Goal: Task Accomplishment & Management: Use online tool/utility

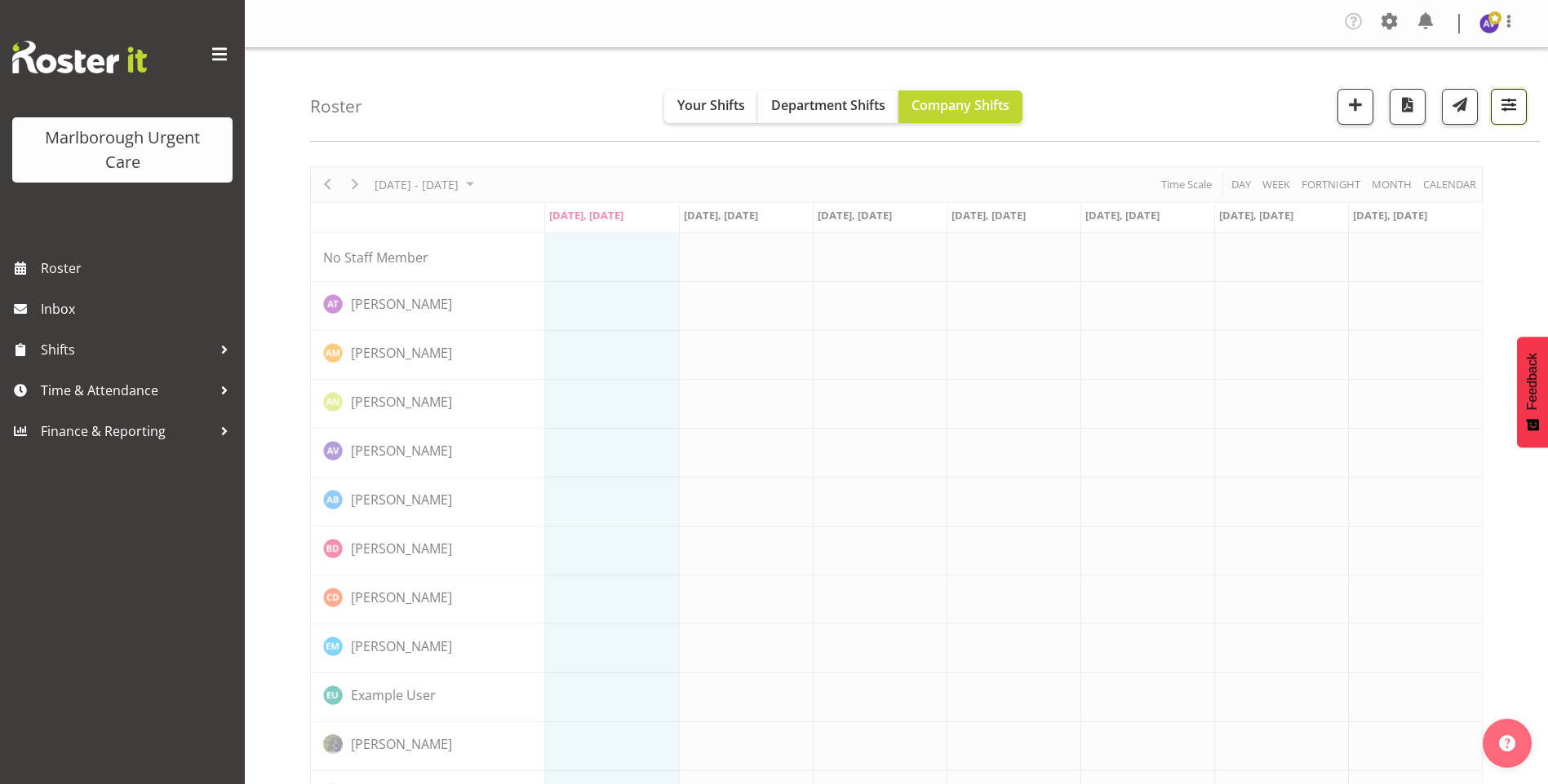
click at [1513, 104] on span "button" at bounding box center [1509, 104] width 22 height 22
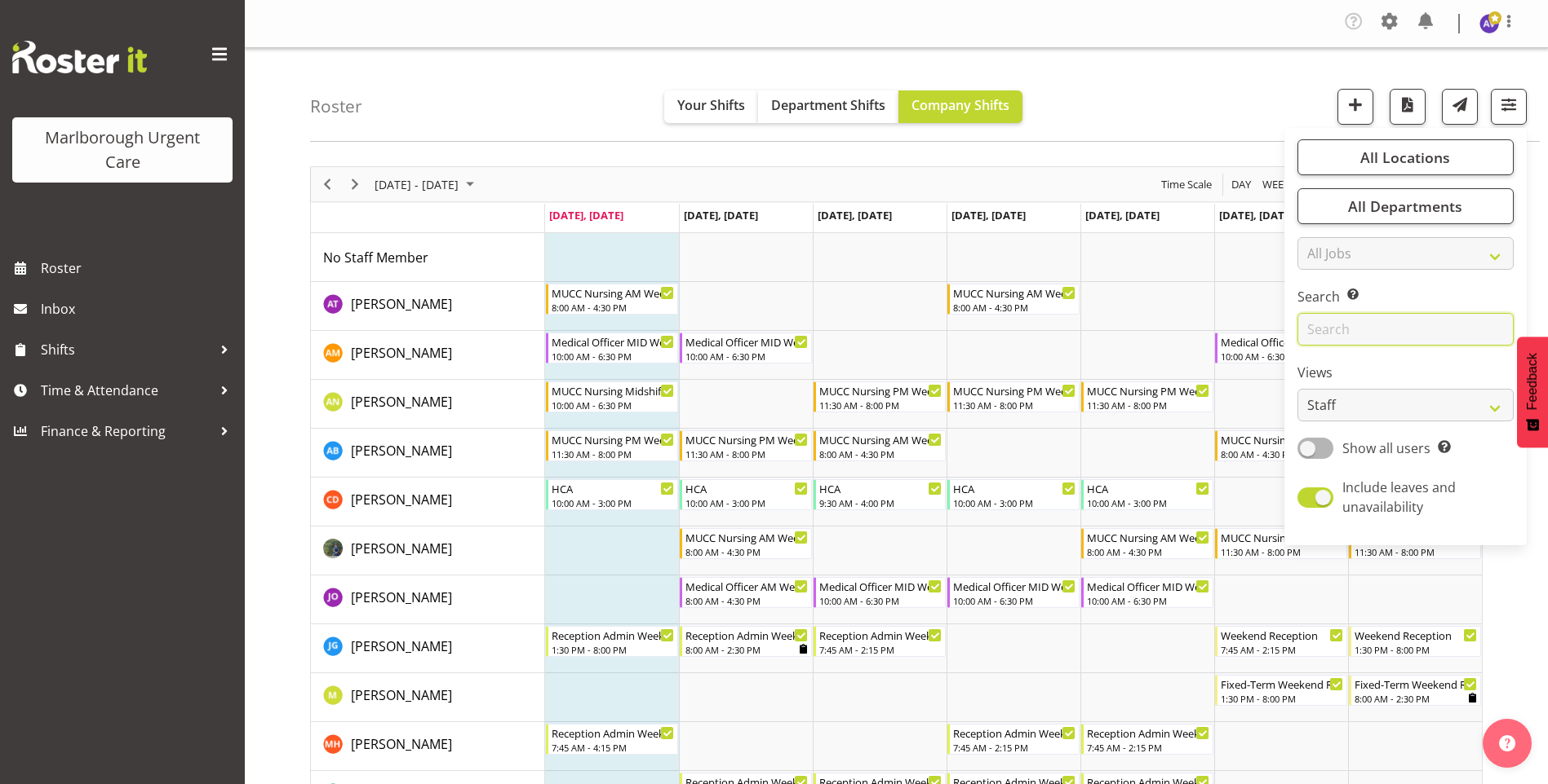
click at [1335, 337] on input "text" at bounding box center [1405, 329] width 216 height 33
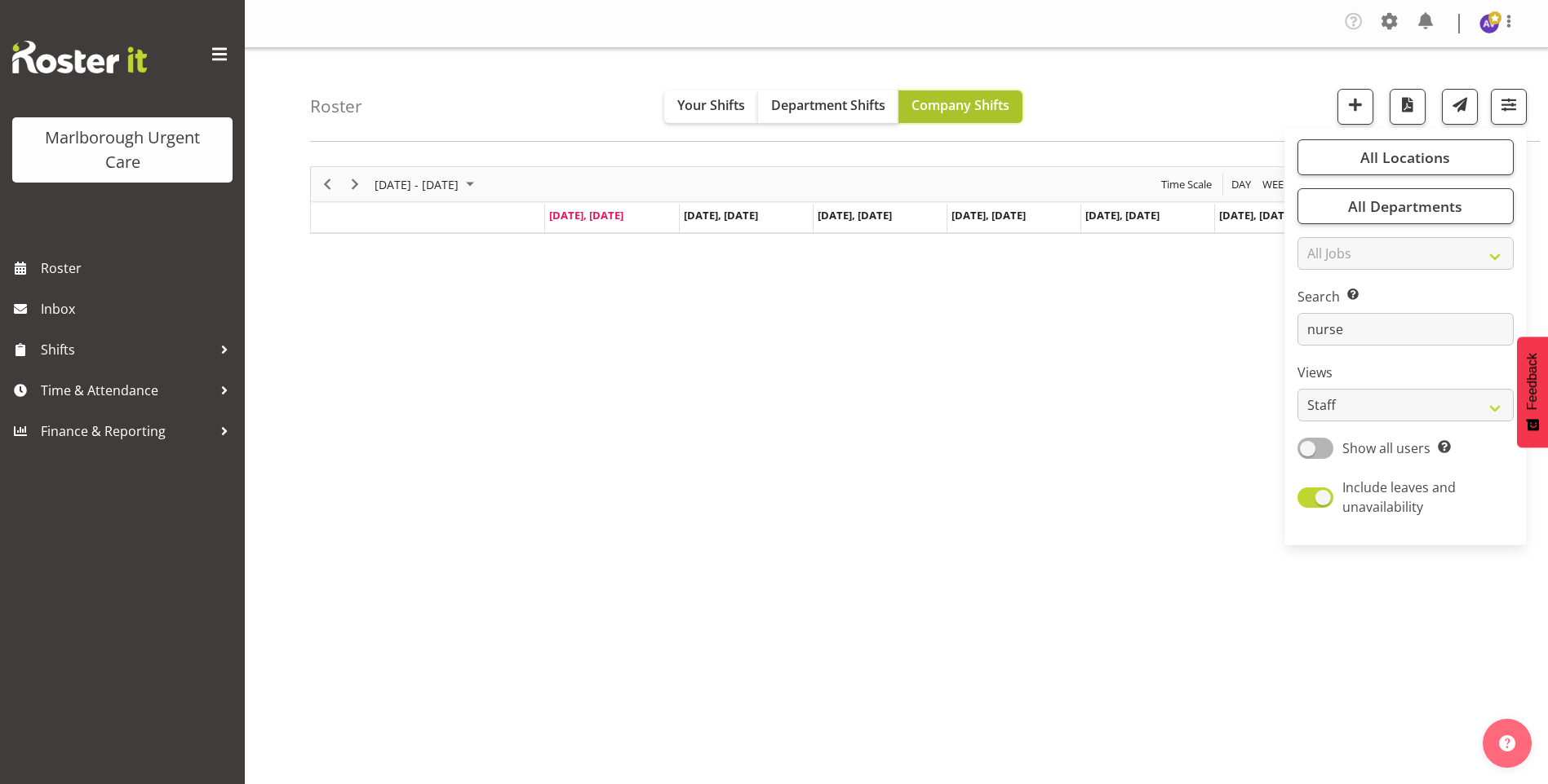
click at [994, 102] on span "Company Shifts" at bounding box center [960, 104] width 98 height 18
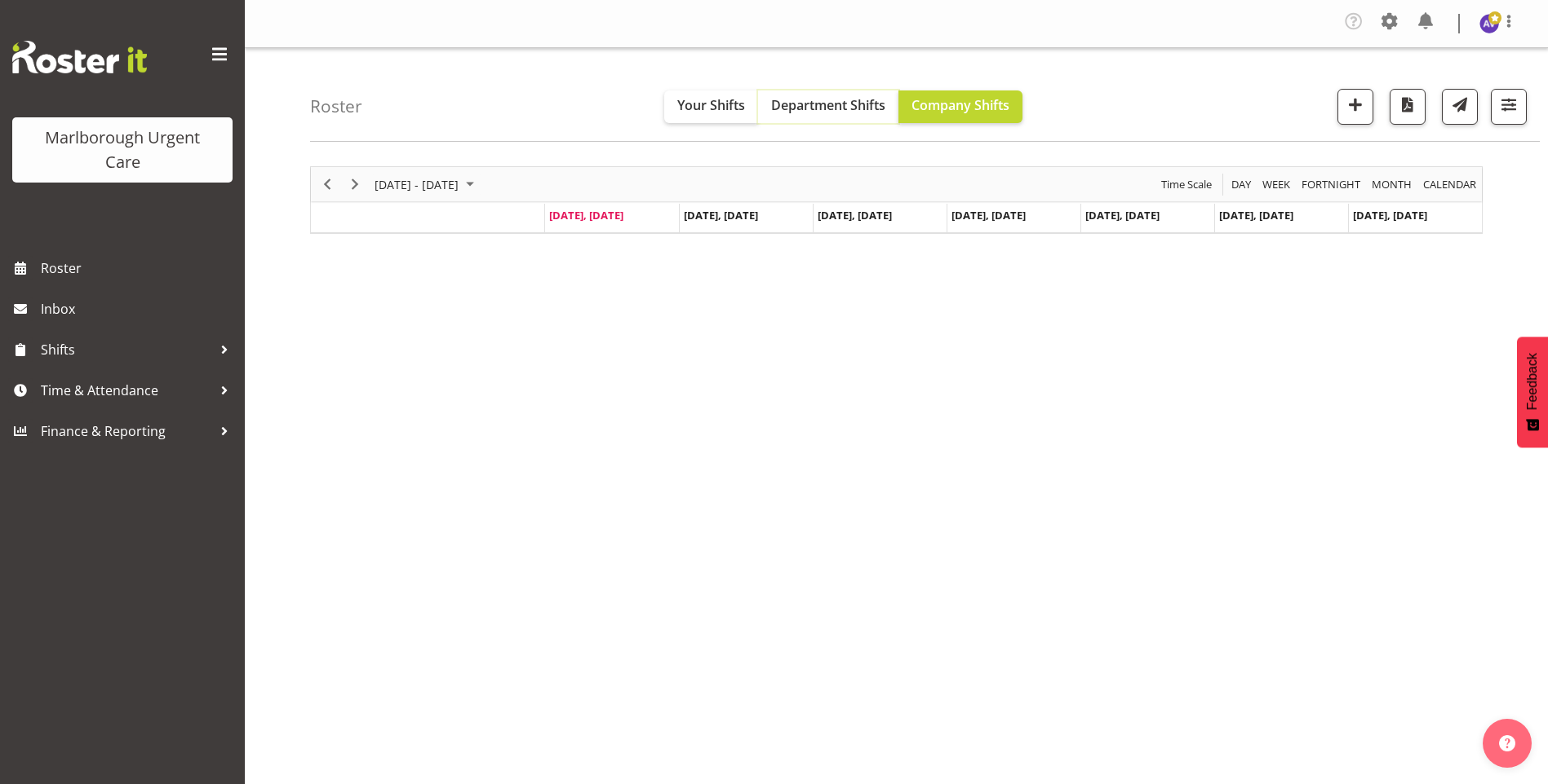
click at [833, 107] on span "Department Shifts" at bounding box center [828, 104] width 115 height 18
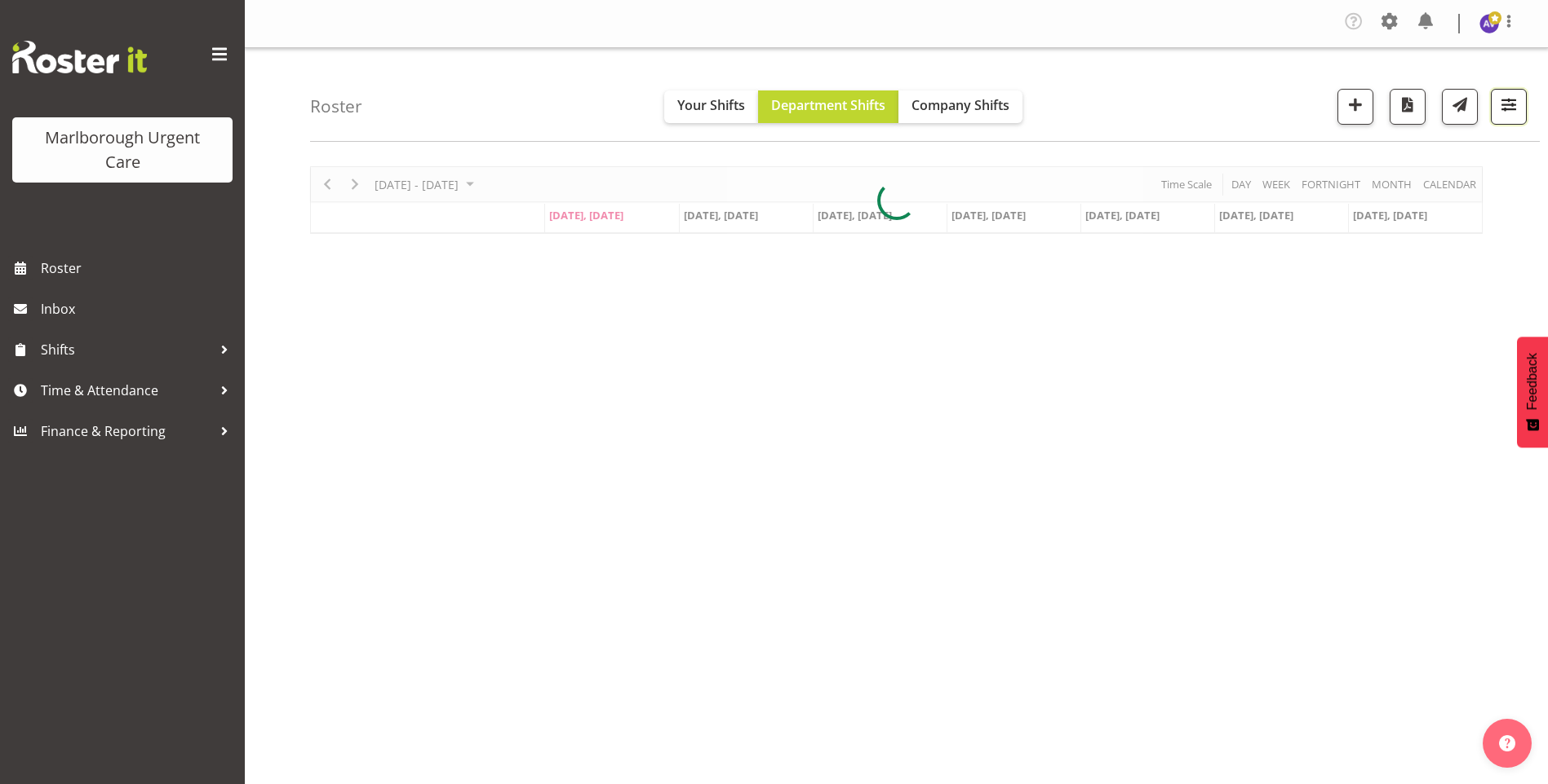
click at [1509, 111] on span "button" at bounding box center [1509, 104] width 22 height 22
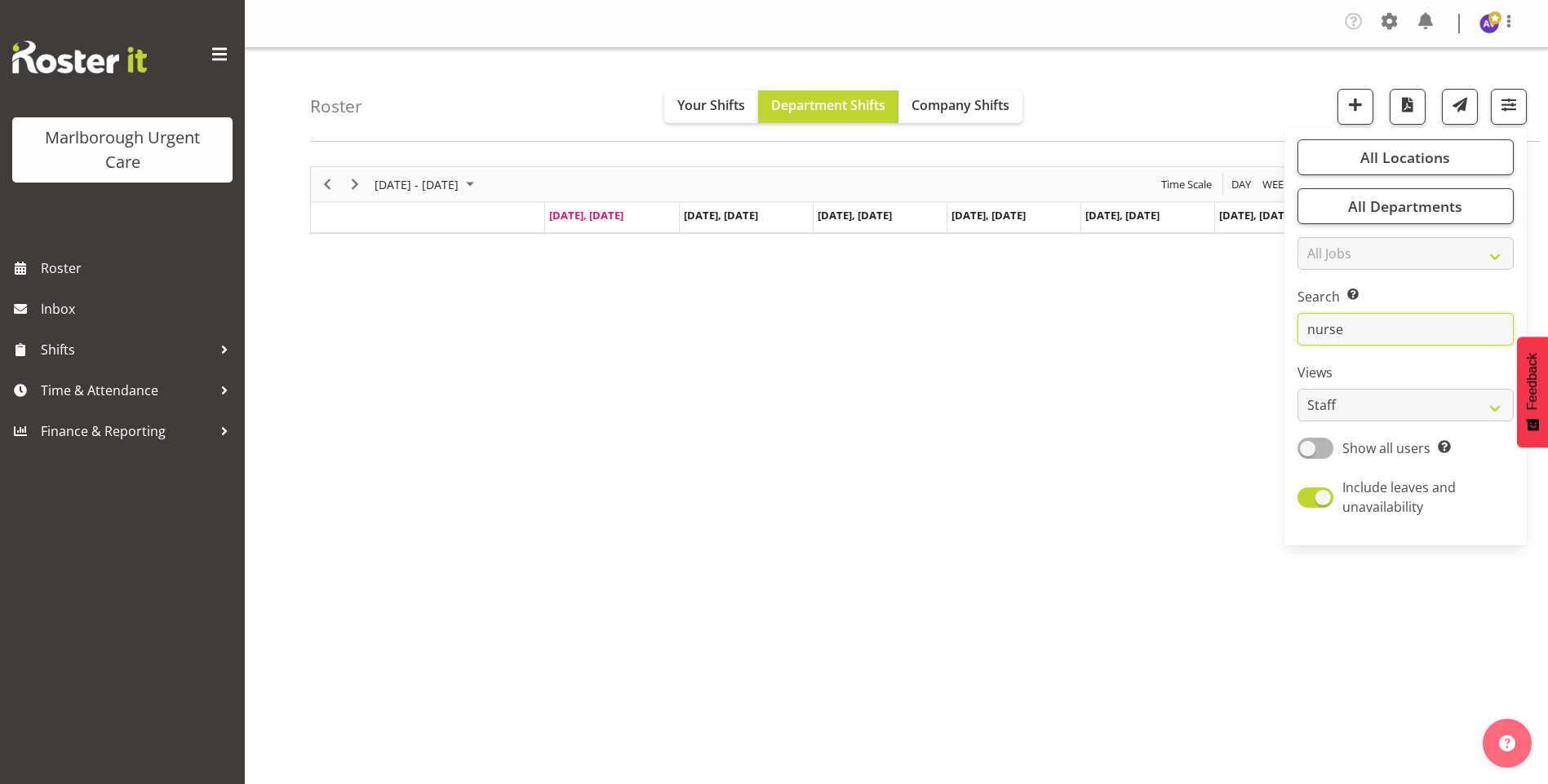
click at [1362, 329] on input "nurse" at bounding box center [1405, 329] width 216 height 33
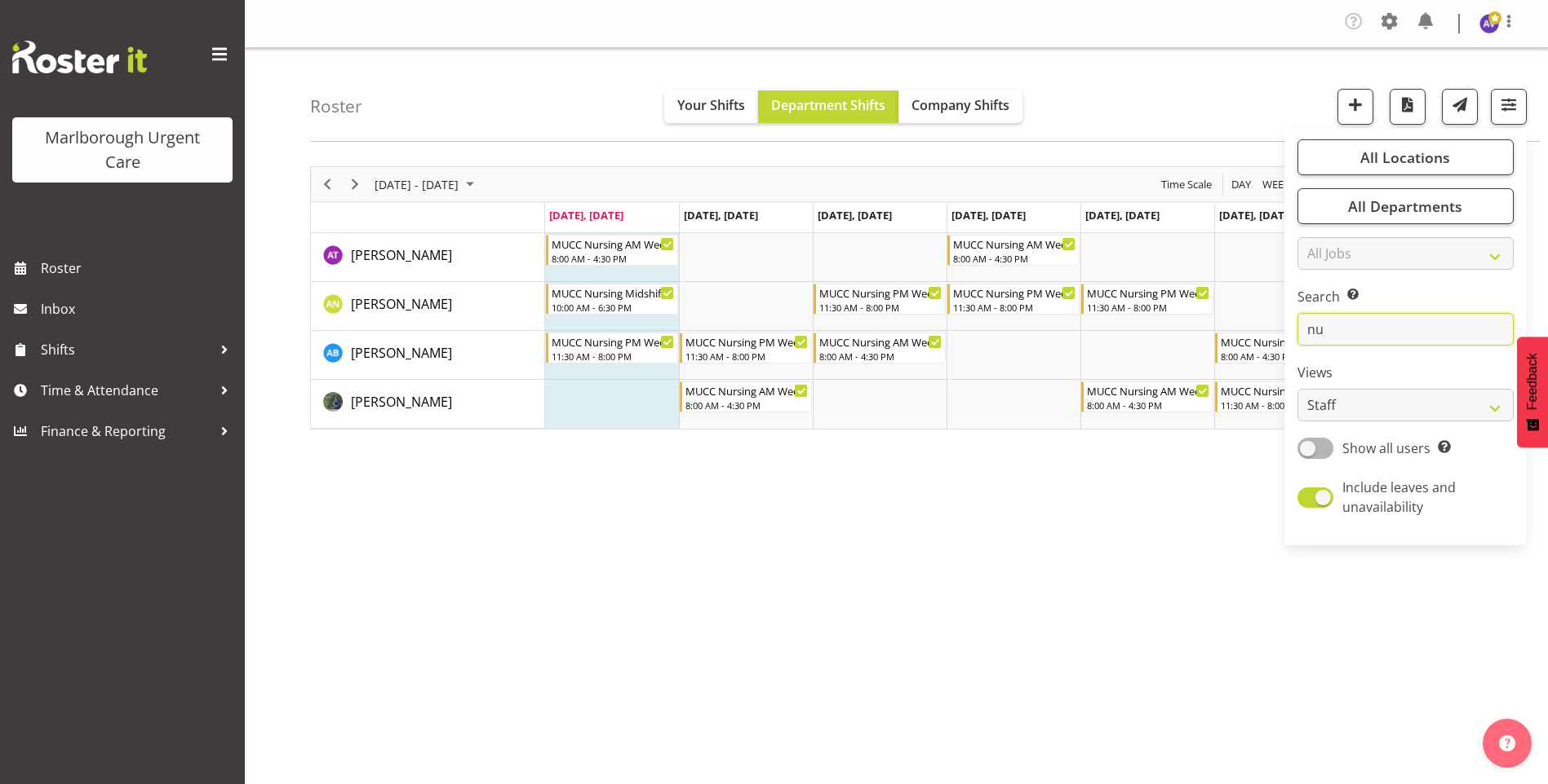
type input "n"
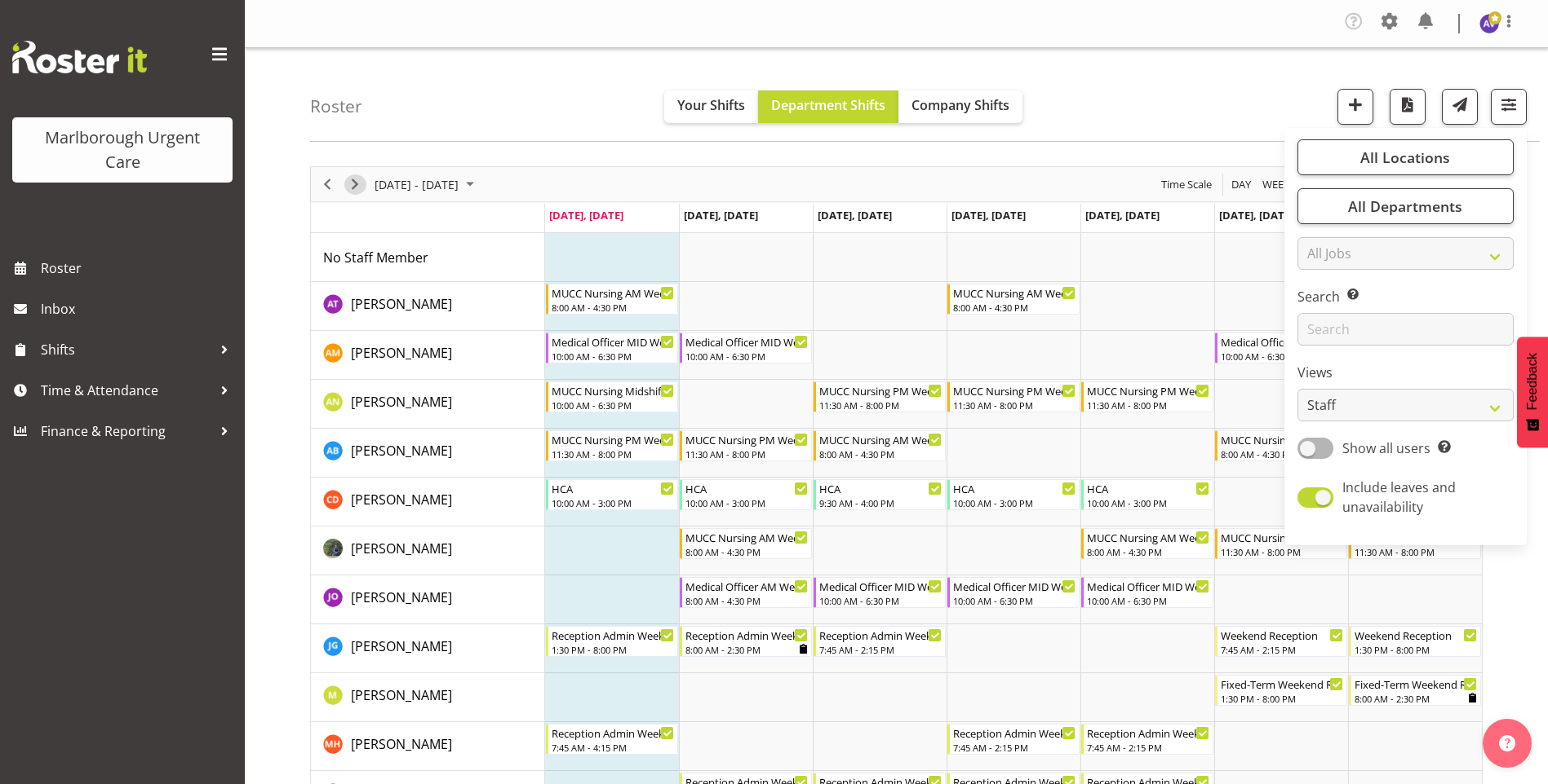
click at [362, 185] on span "Next" at bounding box center [354, 185] width 20 height 21
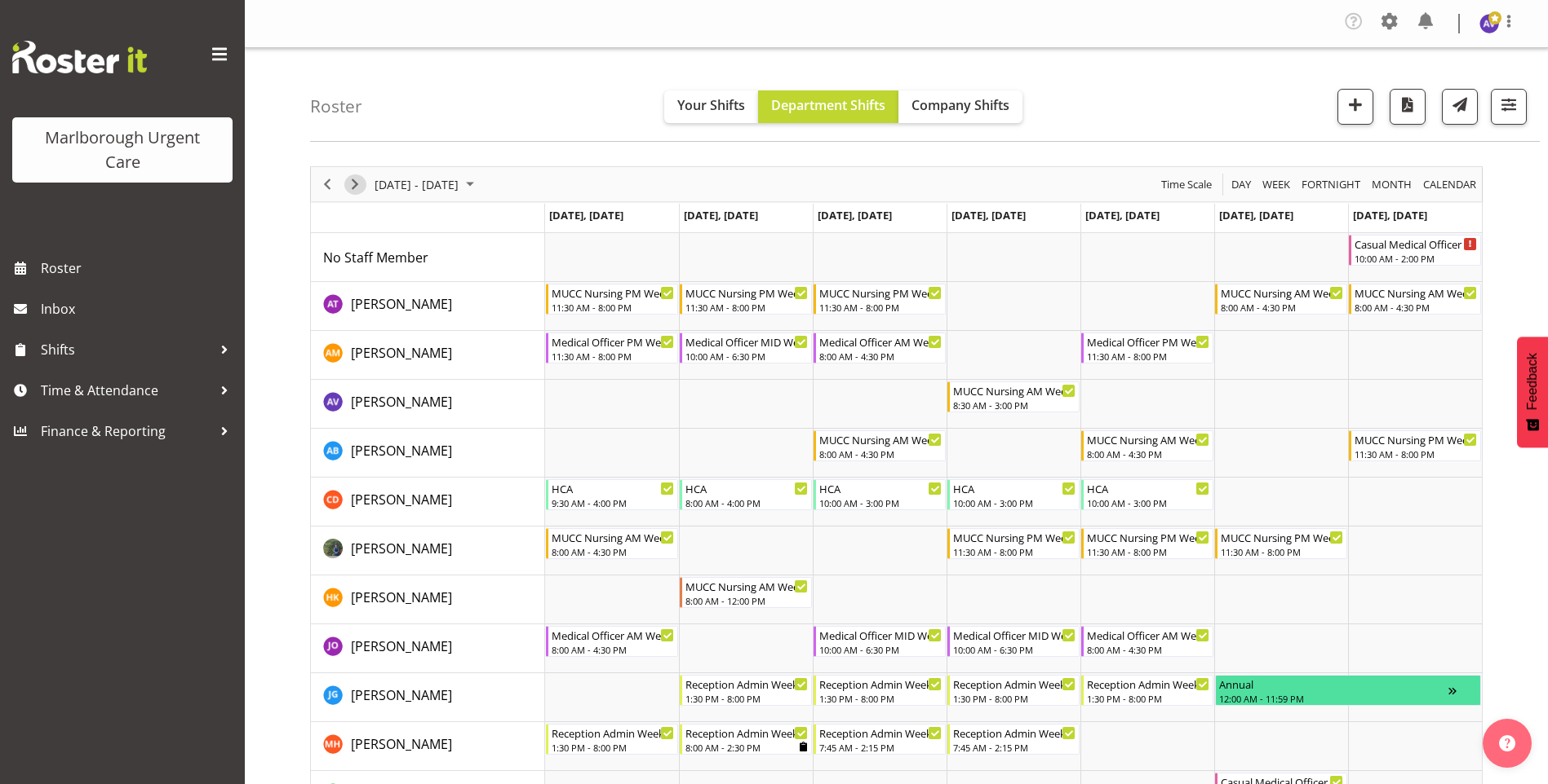
click at [357, 184] on span "Next" at bounding box center [354, 185] width 20 height 21
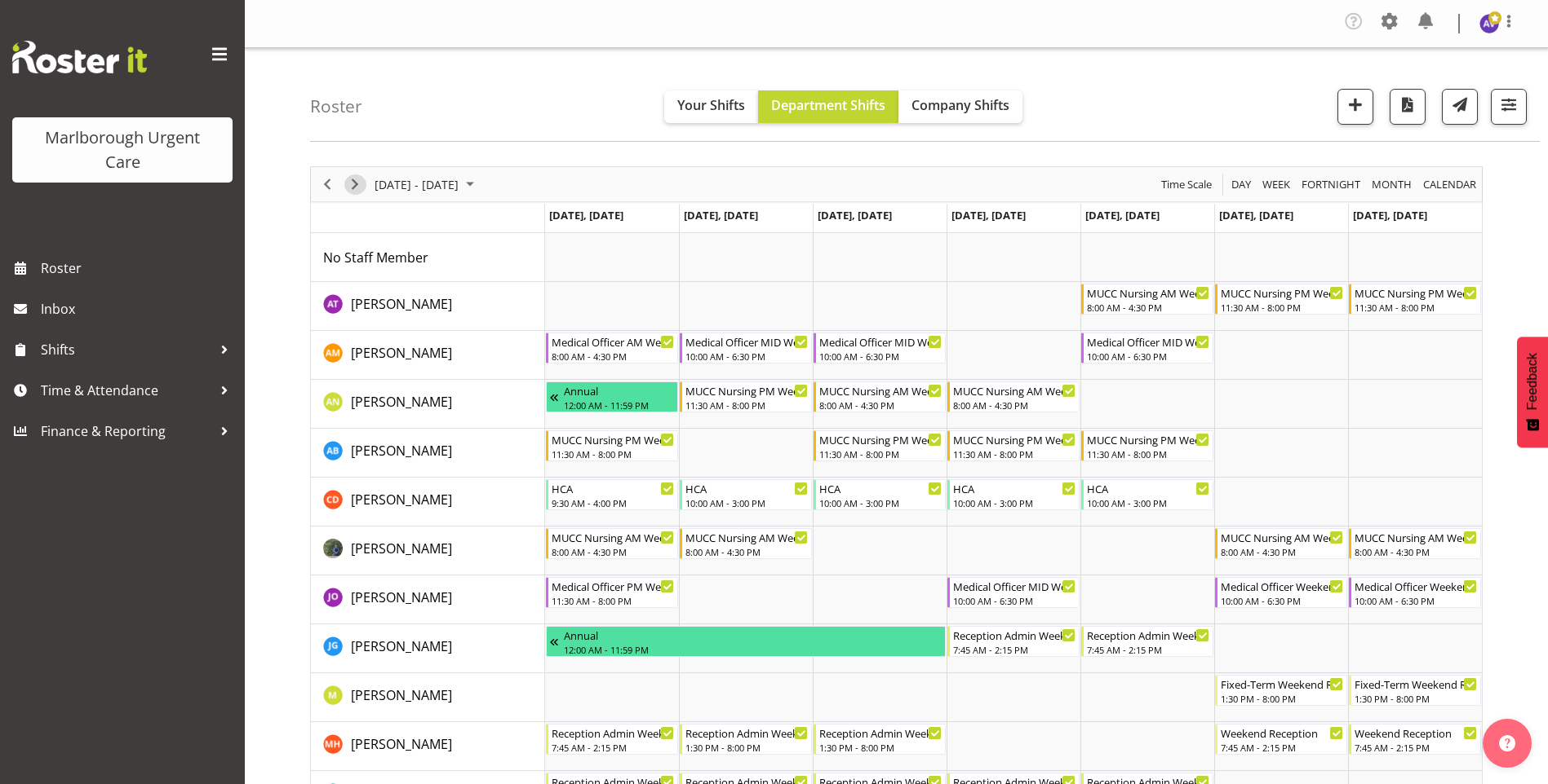
click at [357, 184] on span "Next" at bounding box center [354, 185] width 20 height 21
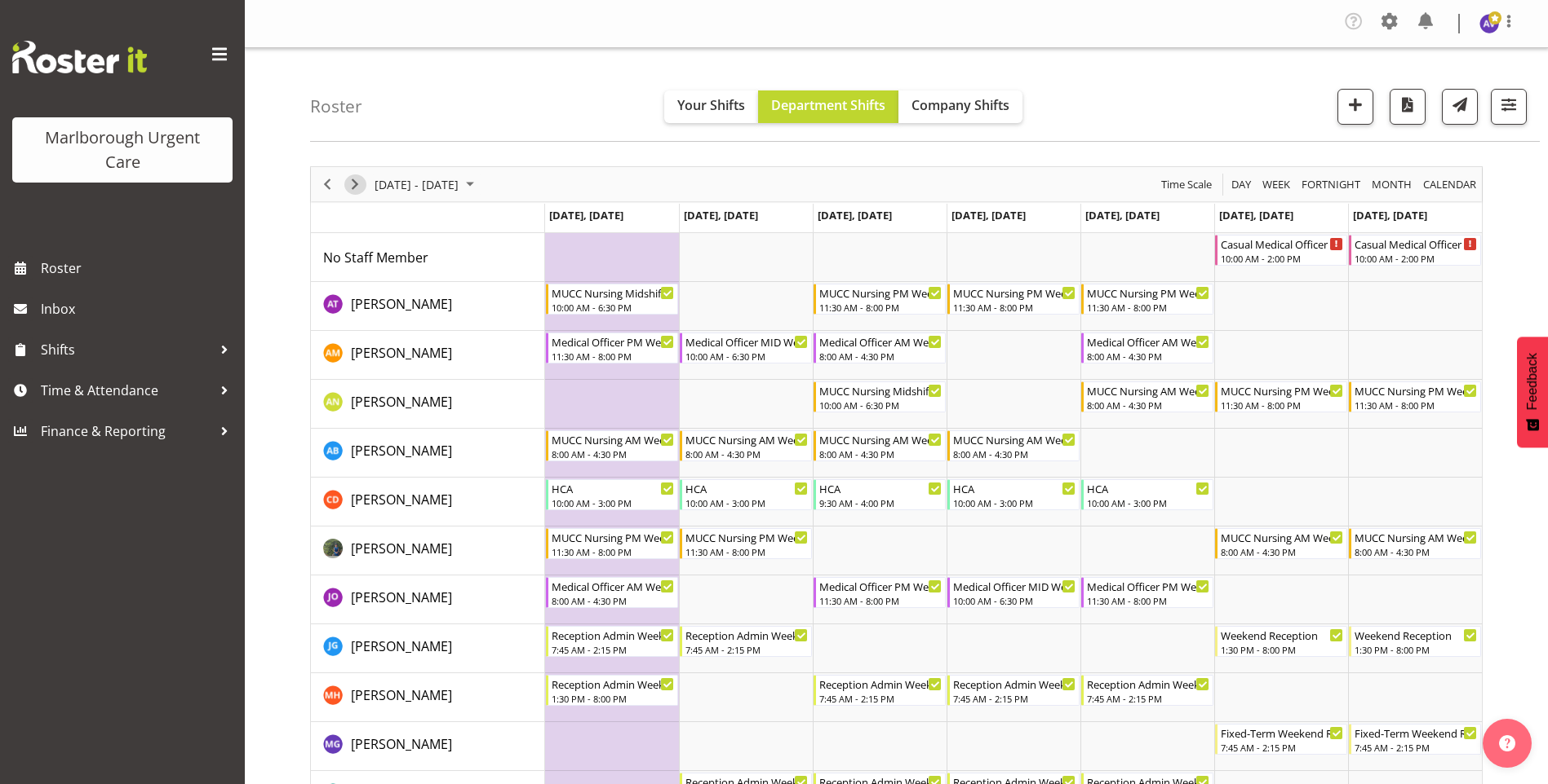
click at [357, 184] on span "Next" at bounding box center [354, 185] width 20 height 21
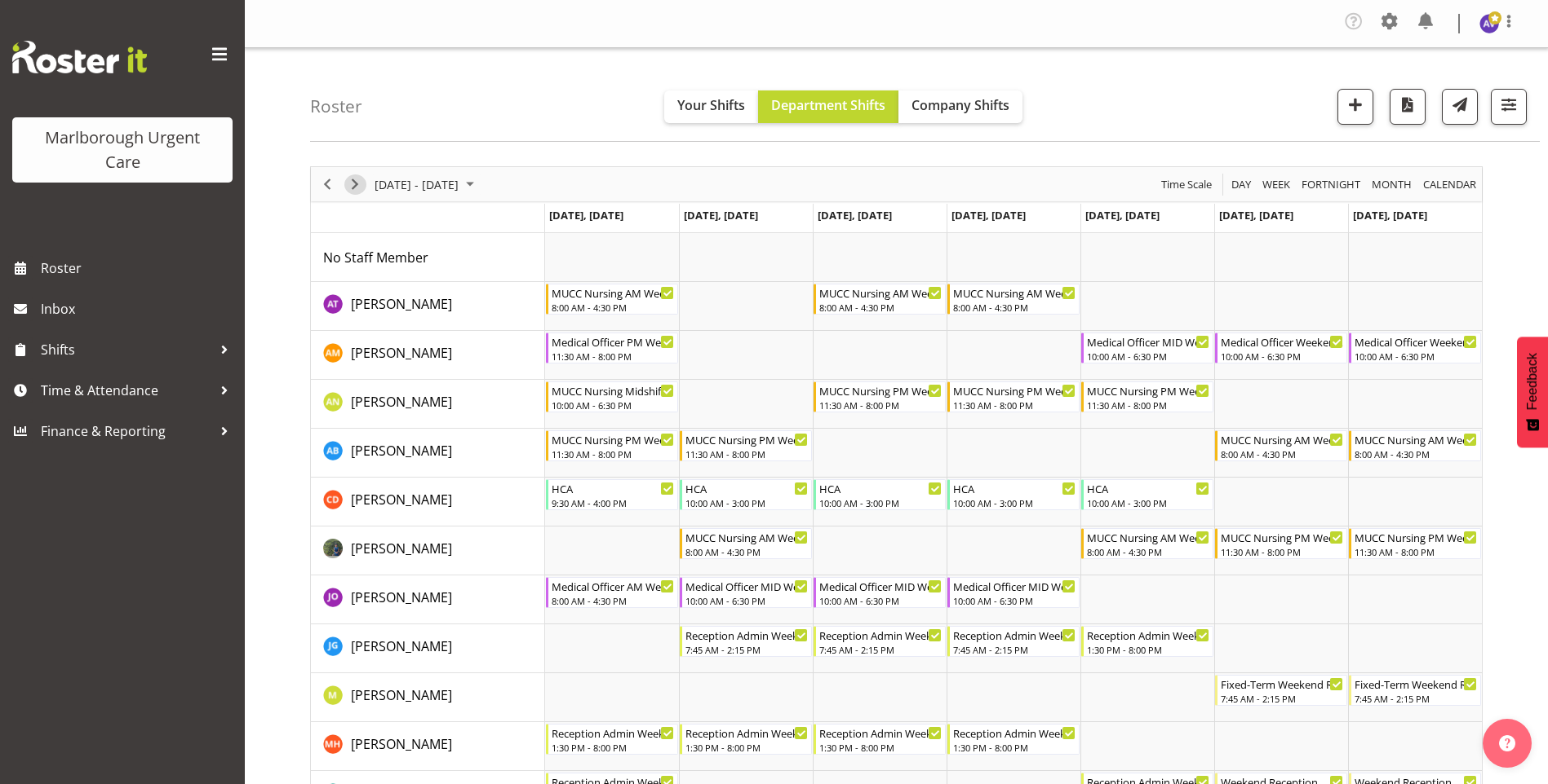
click at [352, 184] on span "Next" at bounding box center [354, 185] width 20 height 21
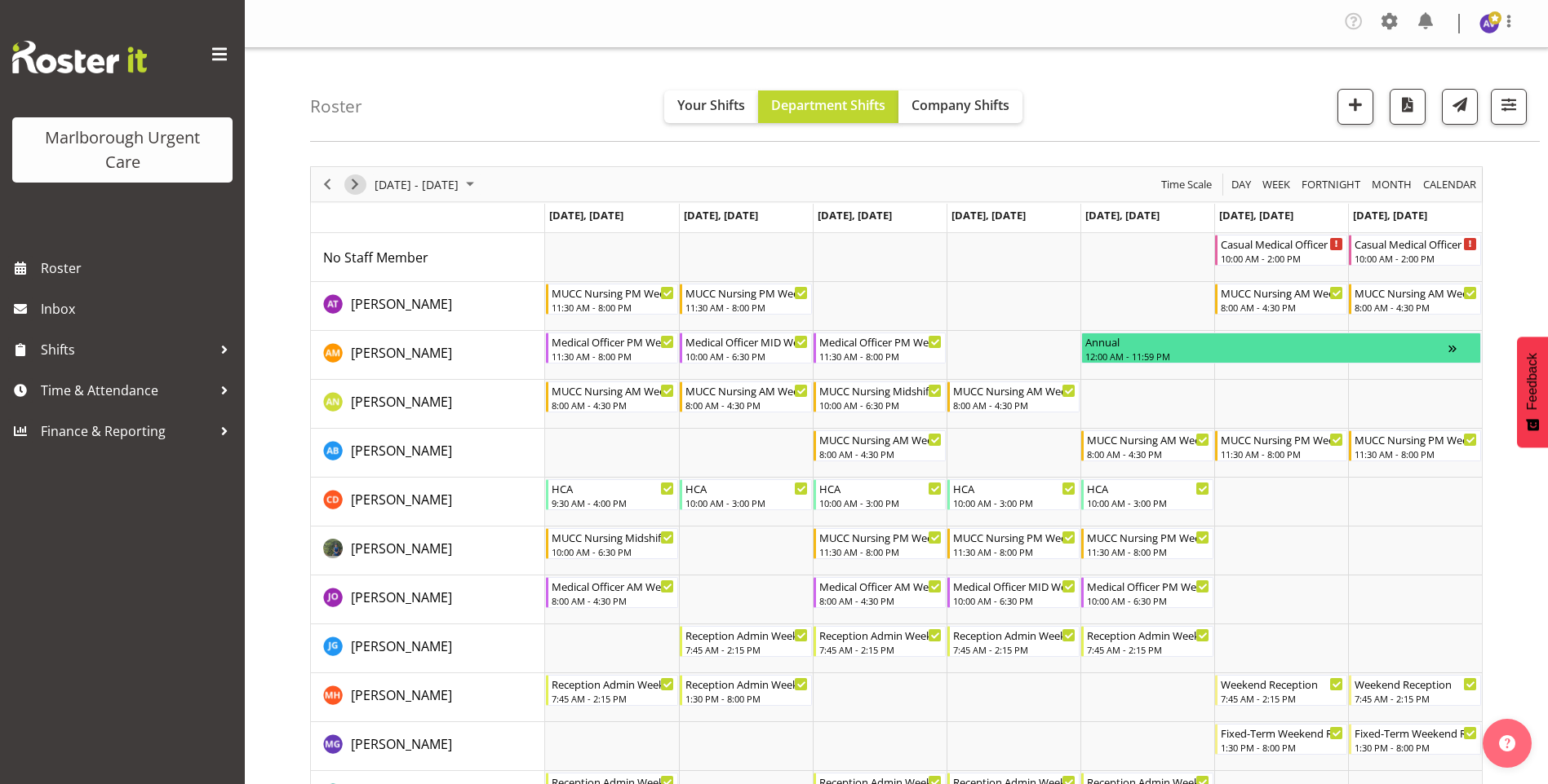
click at [355, 176] on span "Next" at bounding box center [354, 185] width 20 height 21
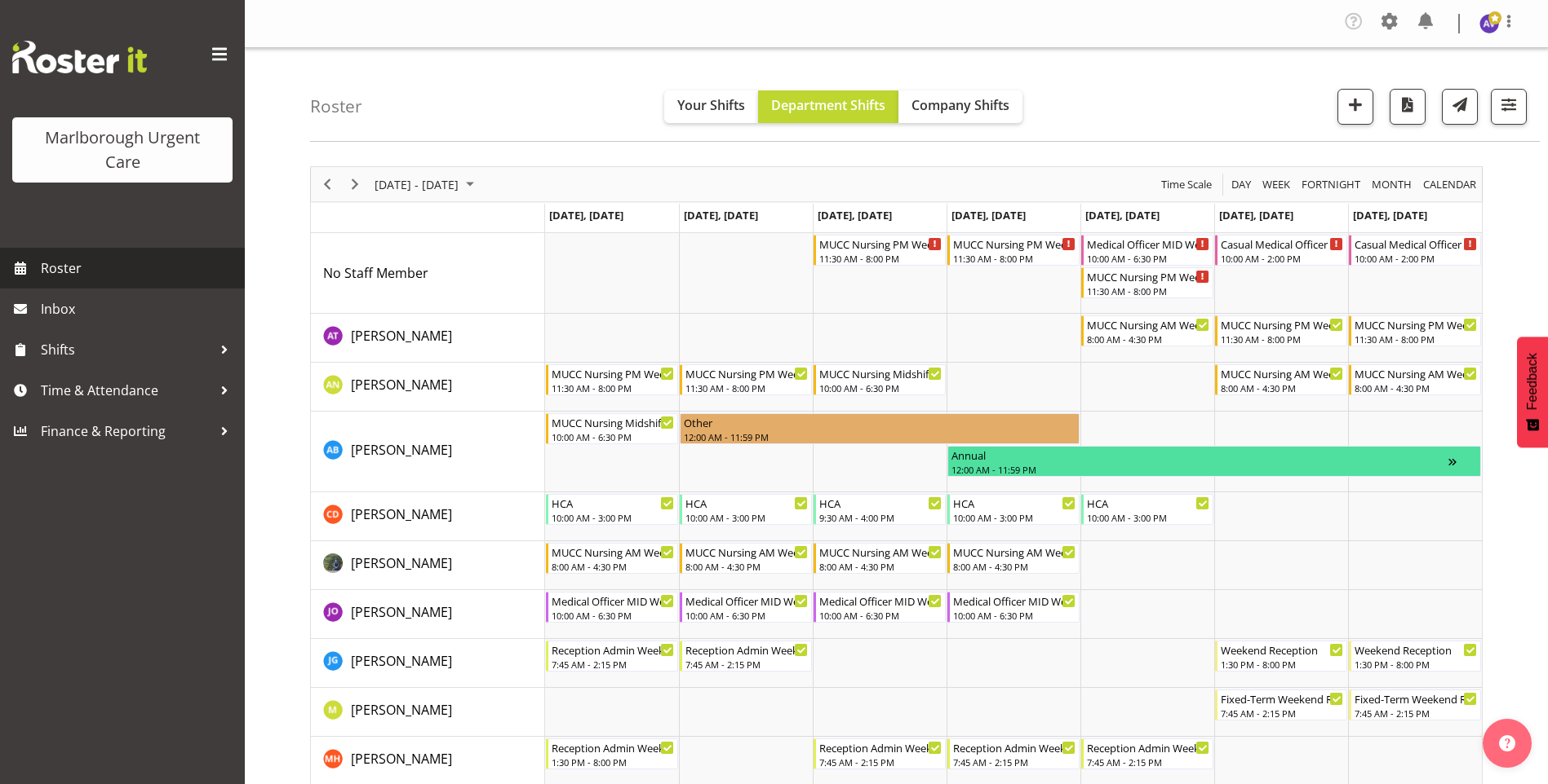
click at [111, 258] on span "Roster" at bounding box center [138, 269] width 195 height 24
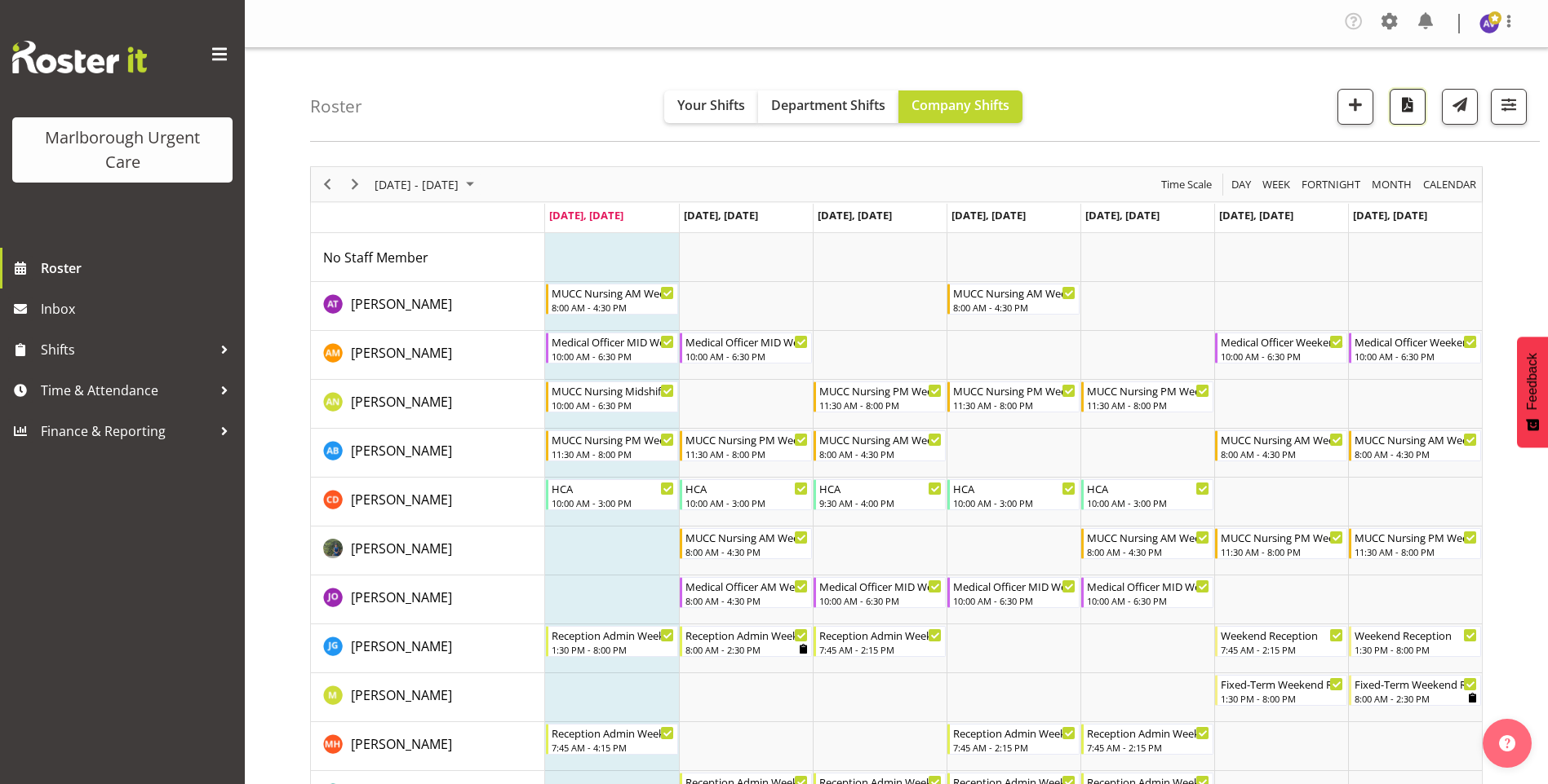
click at [1401, 109] on span "button" at bounding box center [1407, 104] width 22 height 22
click at [1504, 99] on span "button" at bounding box center [1509, 104] width 22 height 22
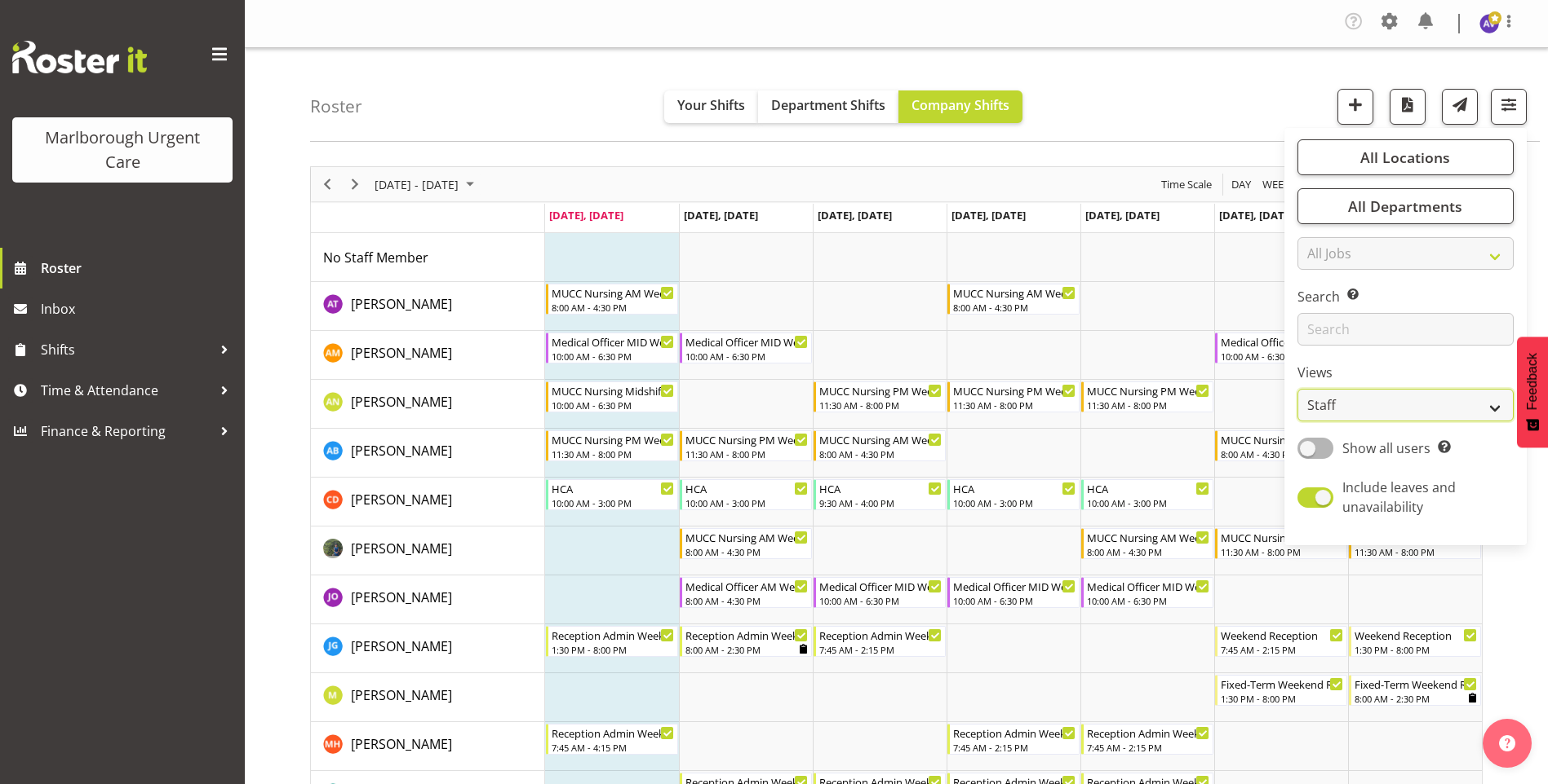
click at [1349, 412] on select "Staff Role Shift - Horizontal Shift - Vertical Staff - Location" at bounding box center [1405, 405] width 216 height 33
select select "role"
click at [1298, 389] on select "Staff Role Shift - Horizontal Shift - Vertical Staff - Location" at bounding box center [1405, 405] width 216 height 33
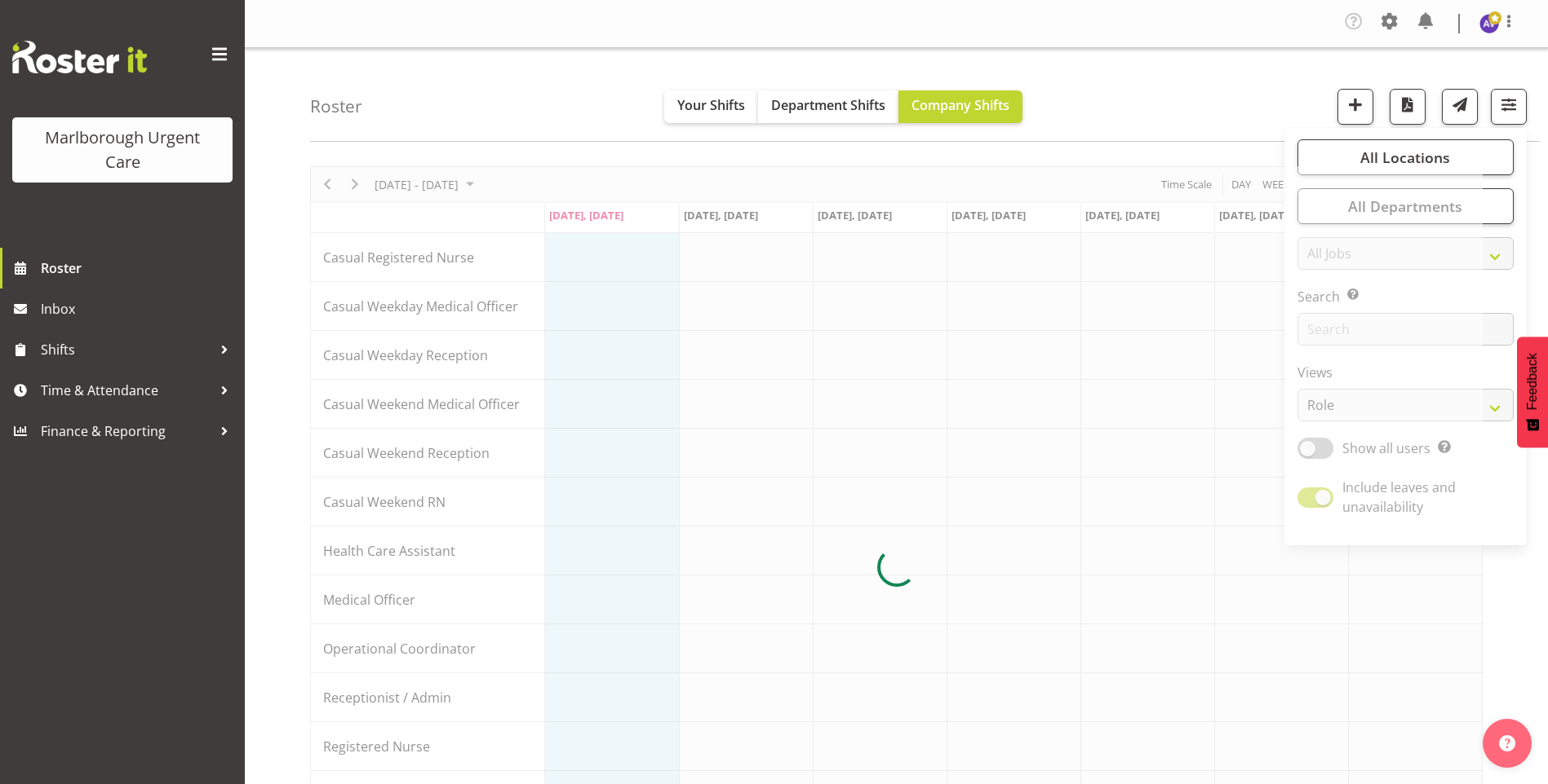
click at [1149, 108] on div "Roster Your Shifts Department Shifts Company Shifts All Locations Clear Blenhei…" at bounding box center [924, 95] width 1230 height 94
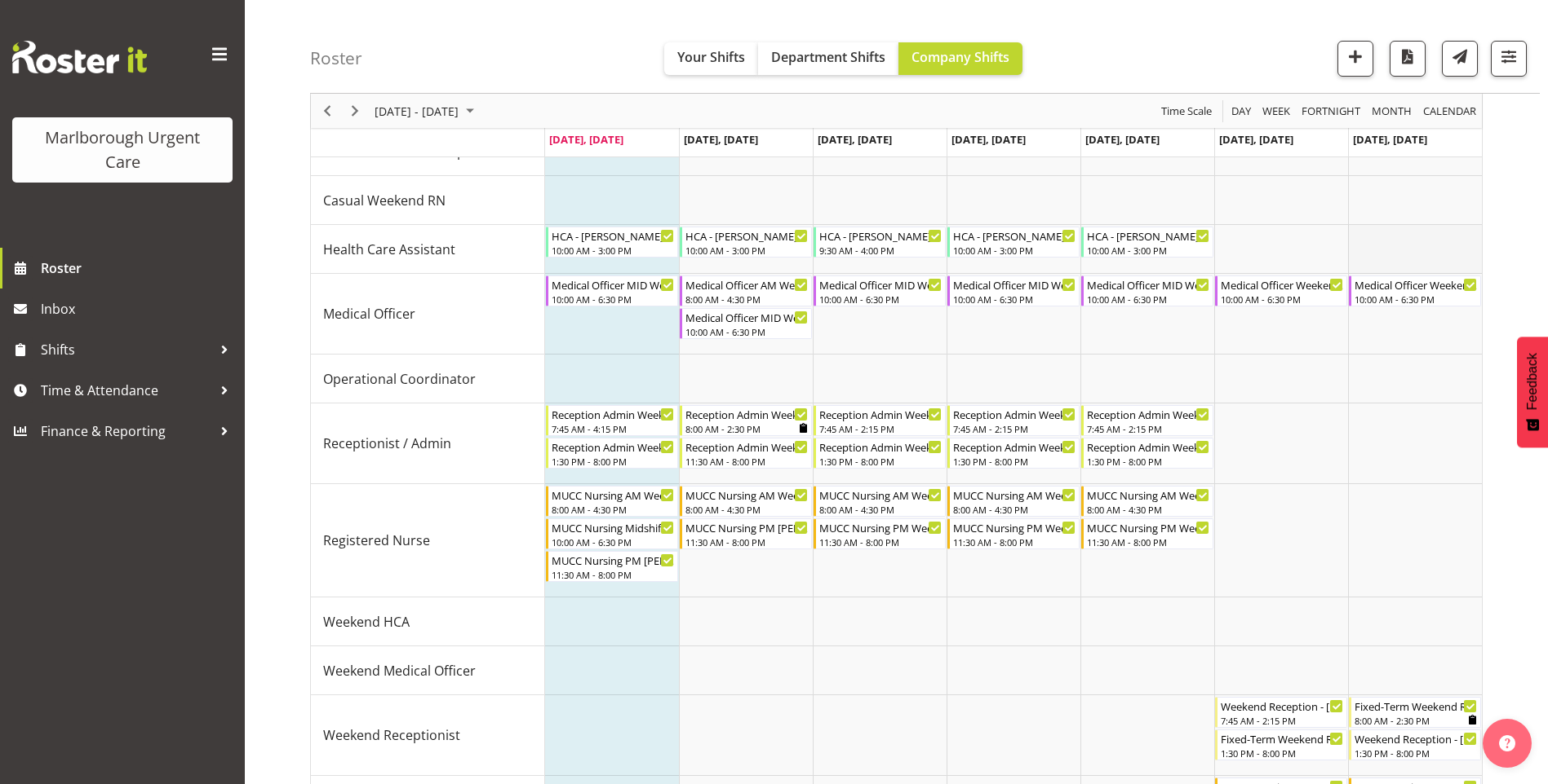
scroll to position [326, 0]
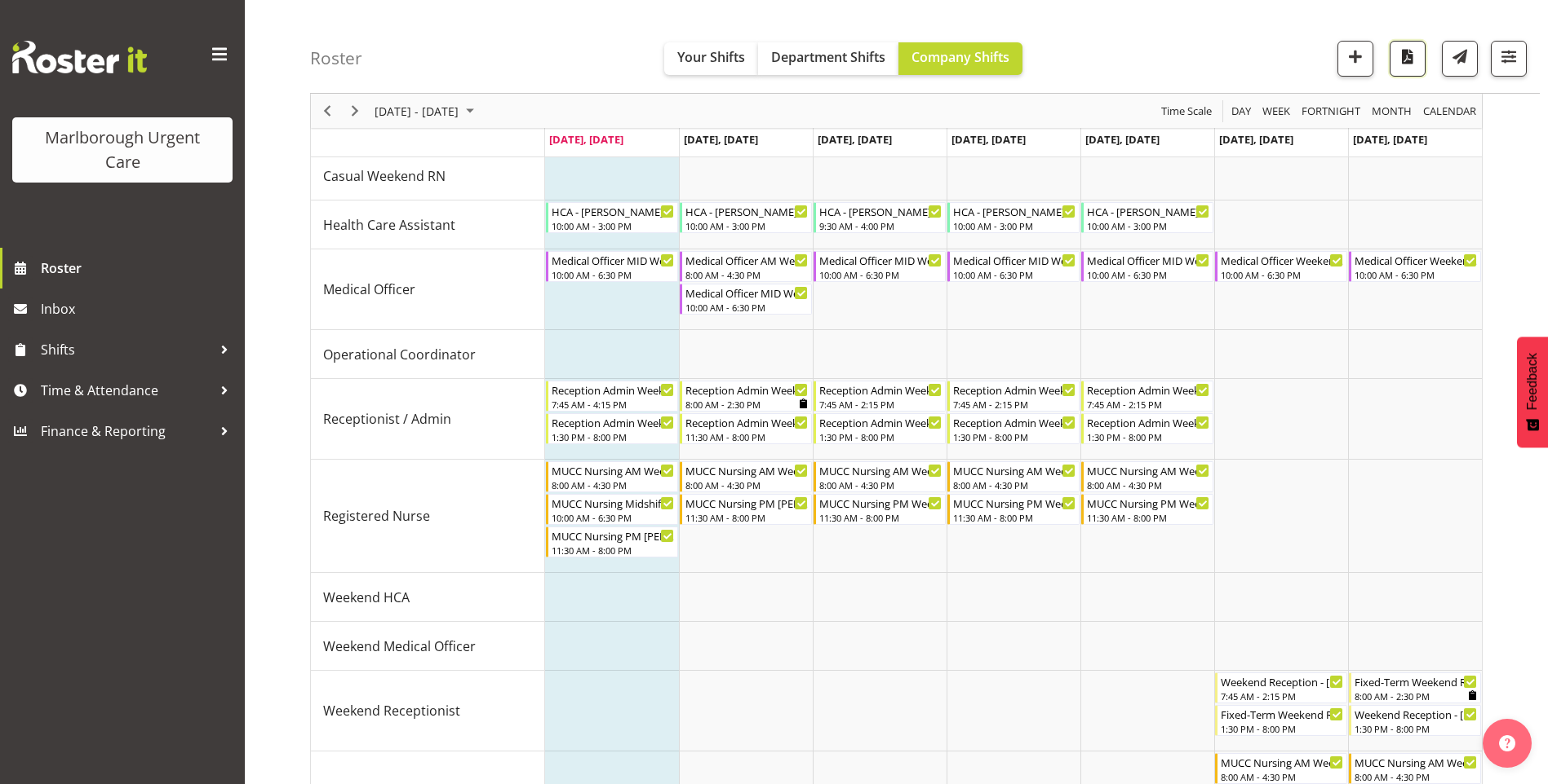
click at [1405, 53] on span "button" at bounding box center [1407, 56] width 22 height 22
click at [1108, 34] on div "Roster Your Shifts Department Shifts Company Shifts All Locations Clear Blenhei…" at bounding box center [924, 47] width 1230 height 94
click at [1510, 60] on span "button" at bounding box center [1509, 56] width 22 height 22
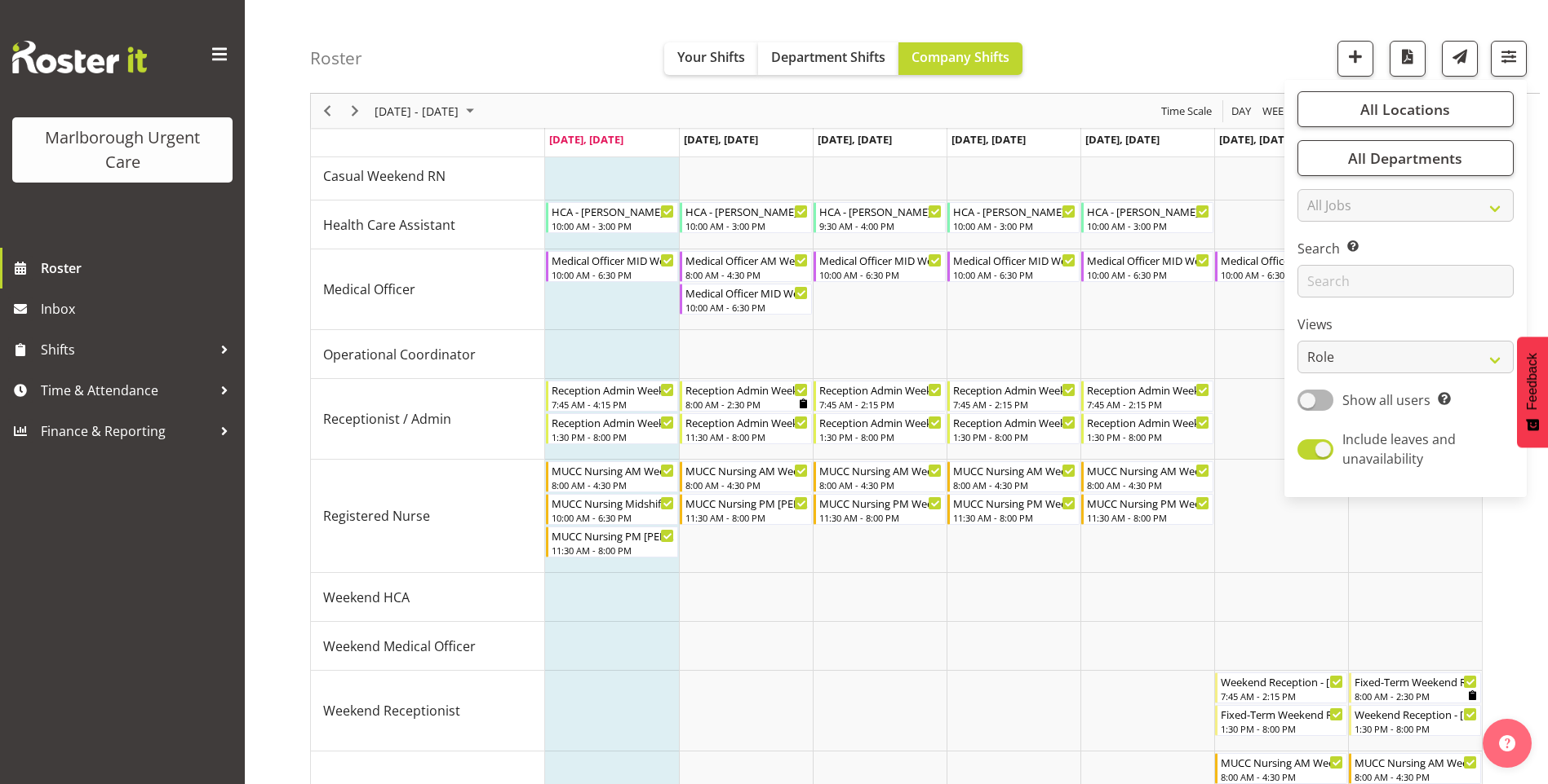
click at [1157, 67] on div "Roster Your Shifts Department Shifts Company Shifts All Locations Clear Blenhei…" at bounding box center [924, 47] width 1230 height 94
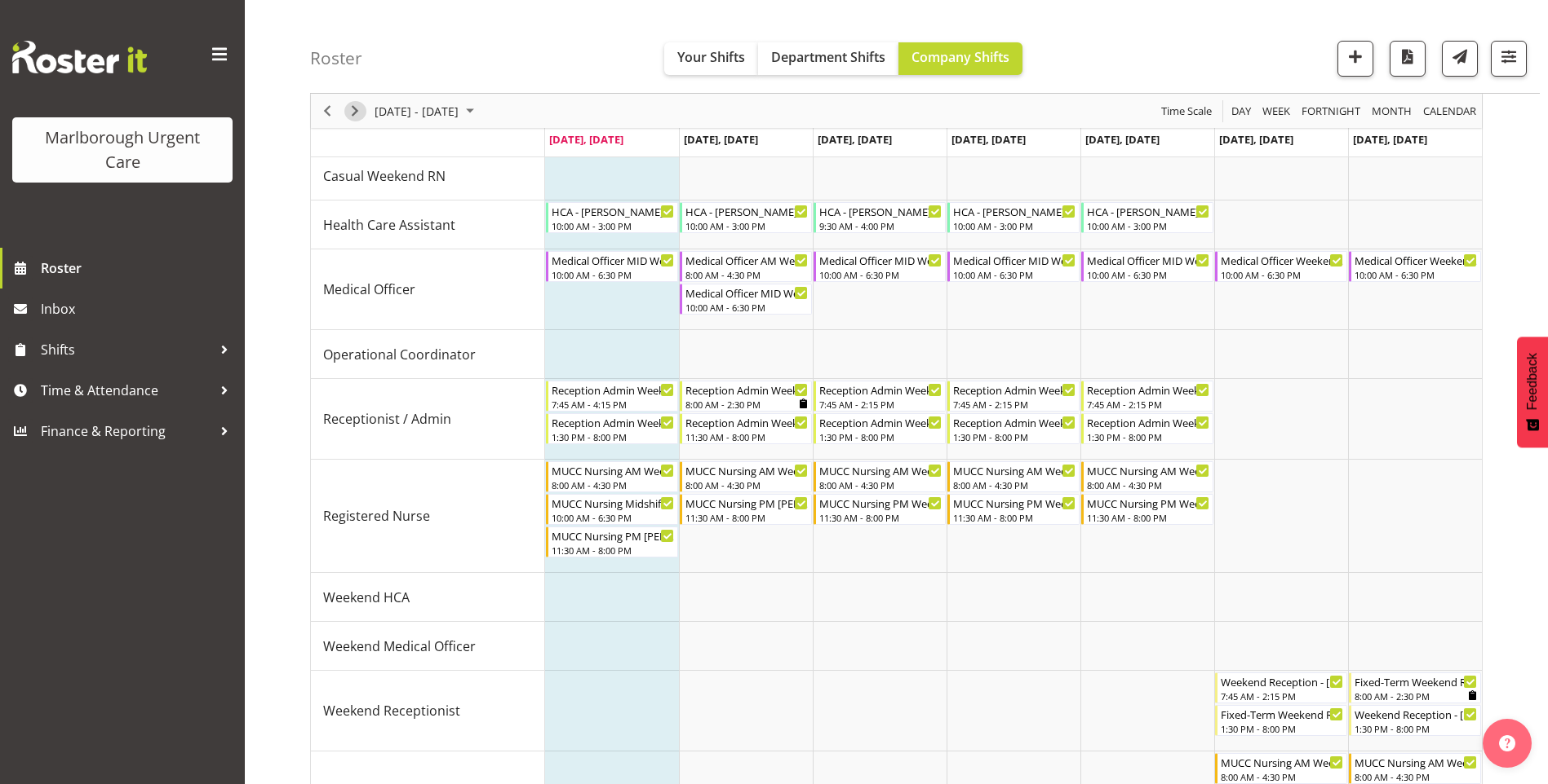
click at [359, 110] on span "Next" at bounding box center [354, 112] width 20 height 21
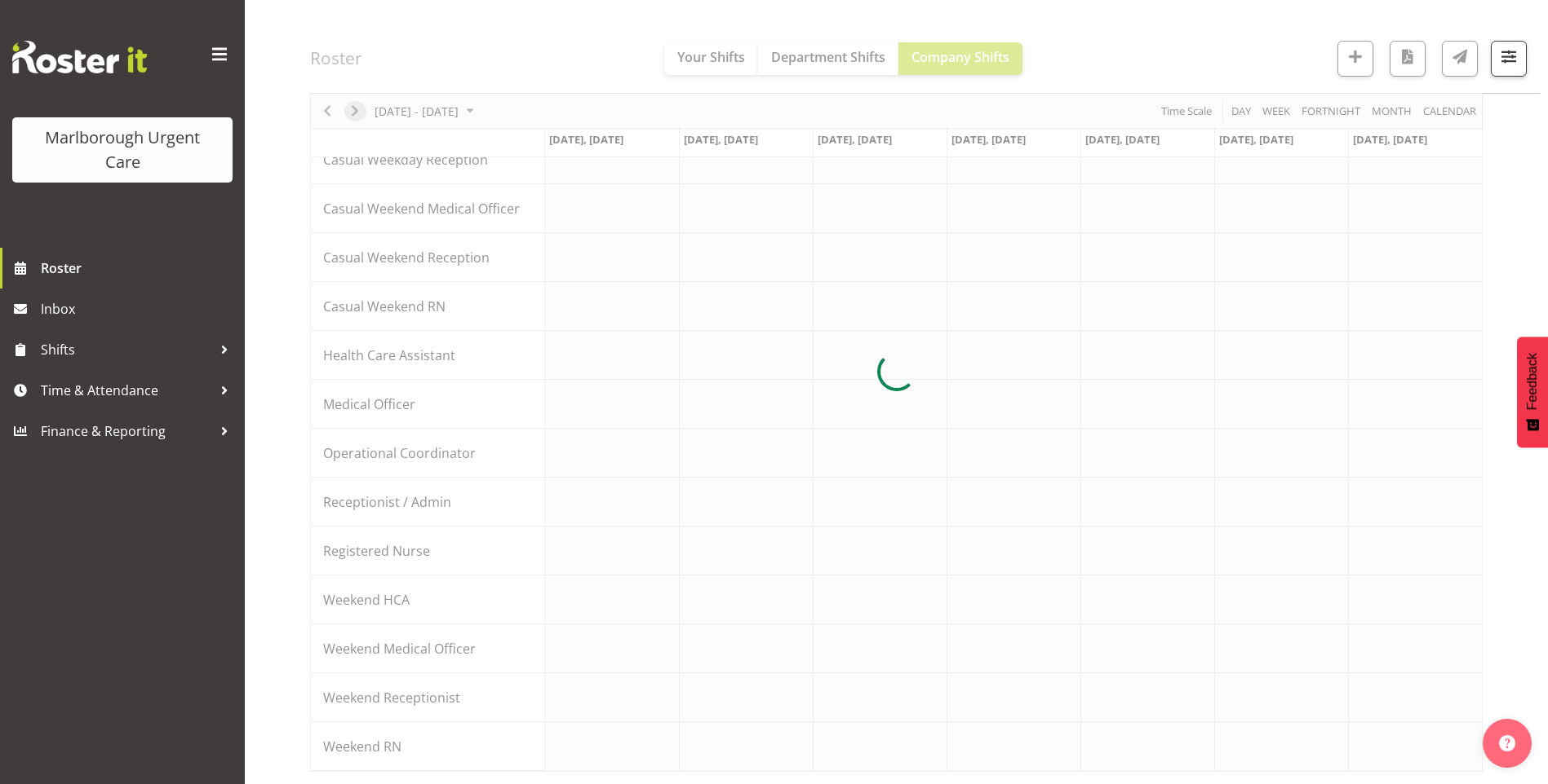
scroll to position [195, 0]
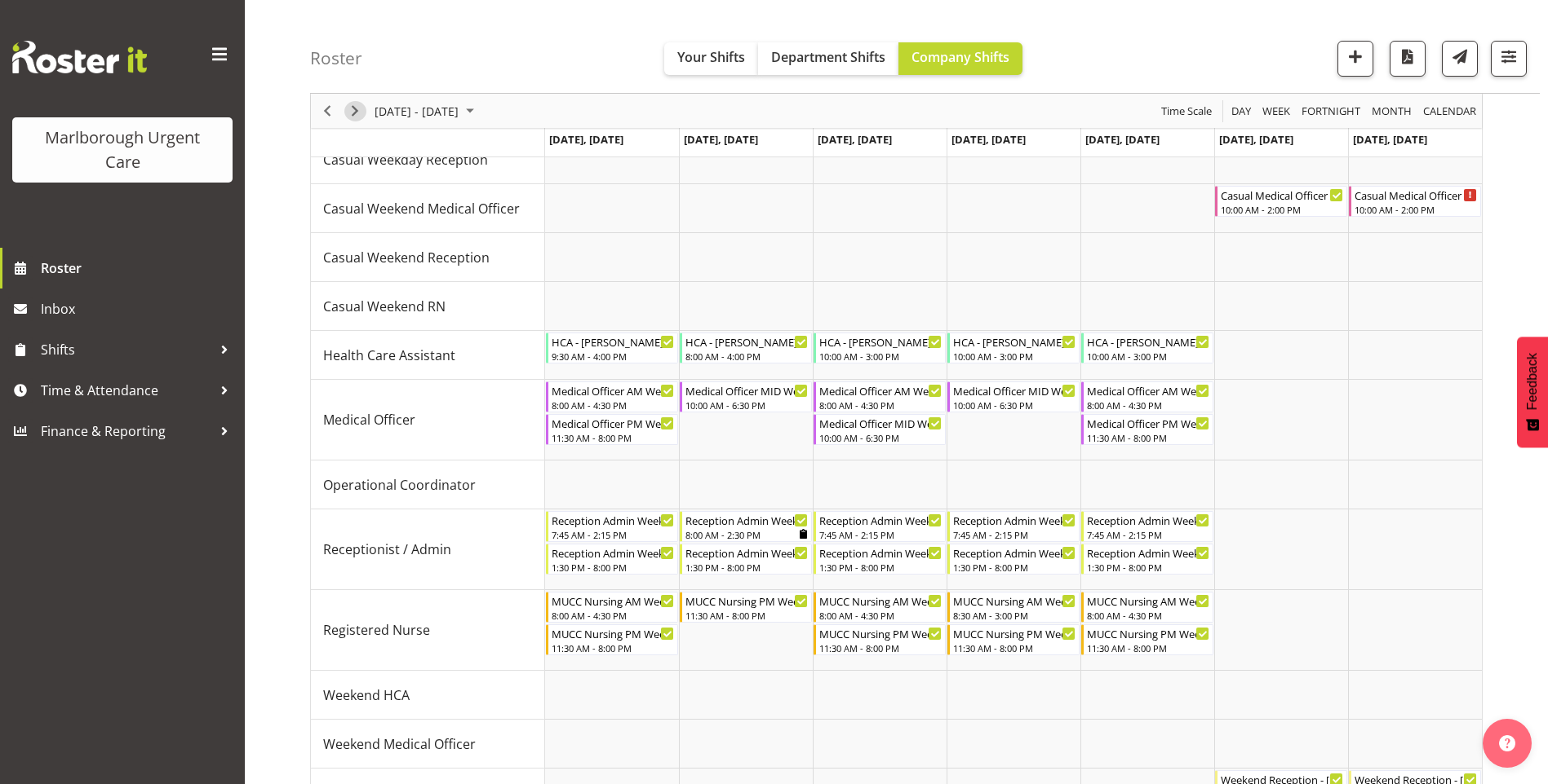
scroll to position [326, 0]
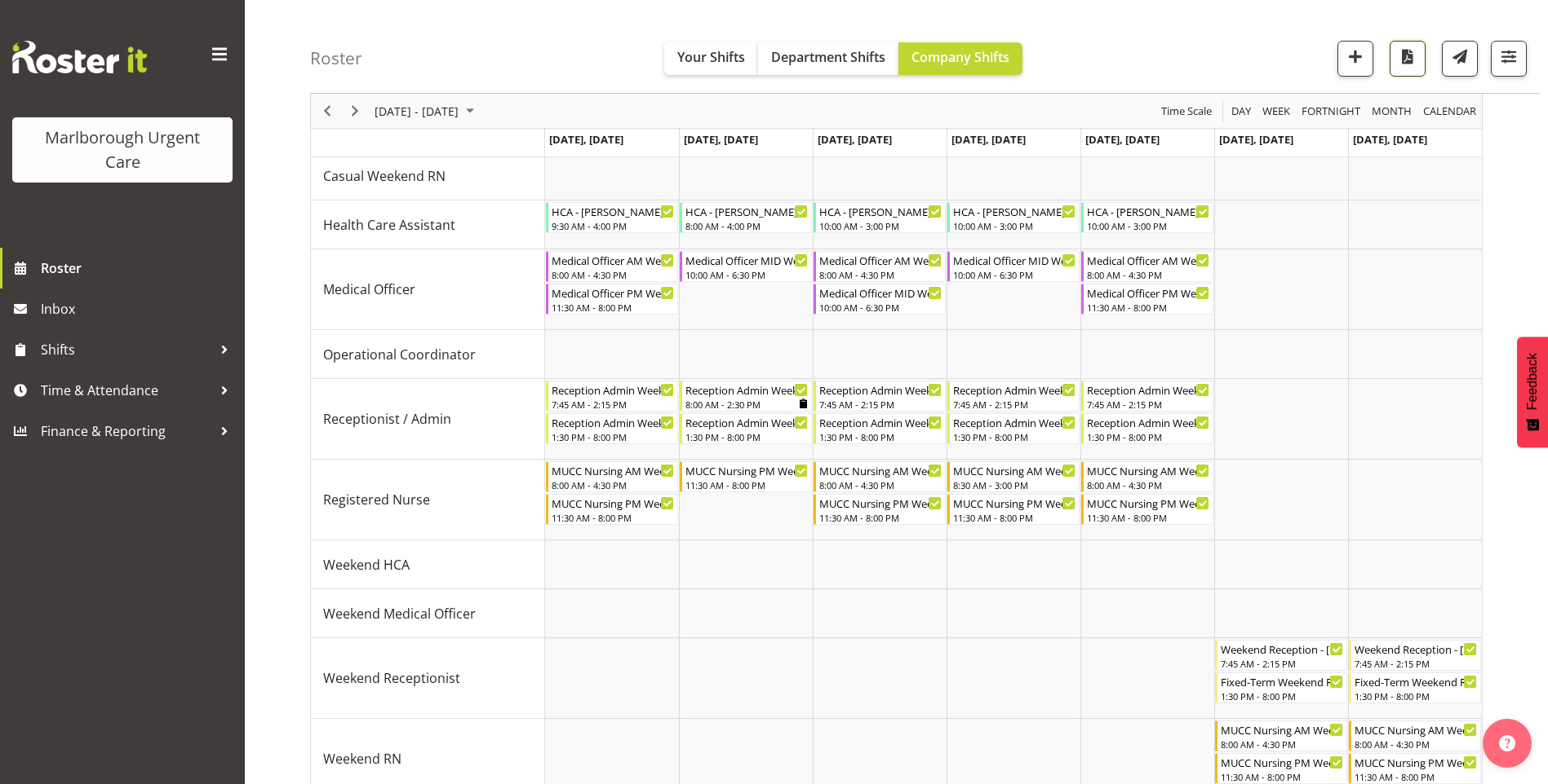
click at [1412, 66] on span "button" at bounding box center [1407, 56] width 22 height 22
click at [358, 115] on span "Next" at bounding box center [354, 112] width 20 height 21
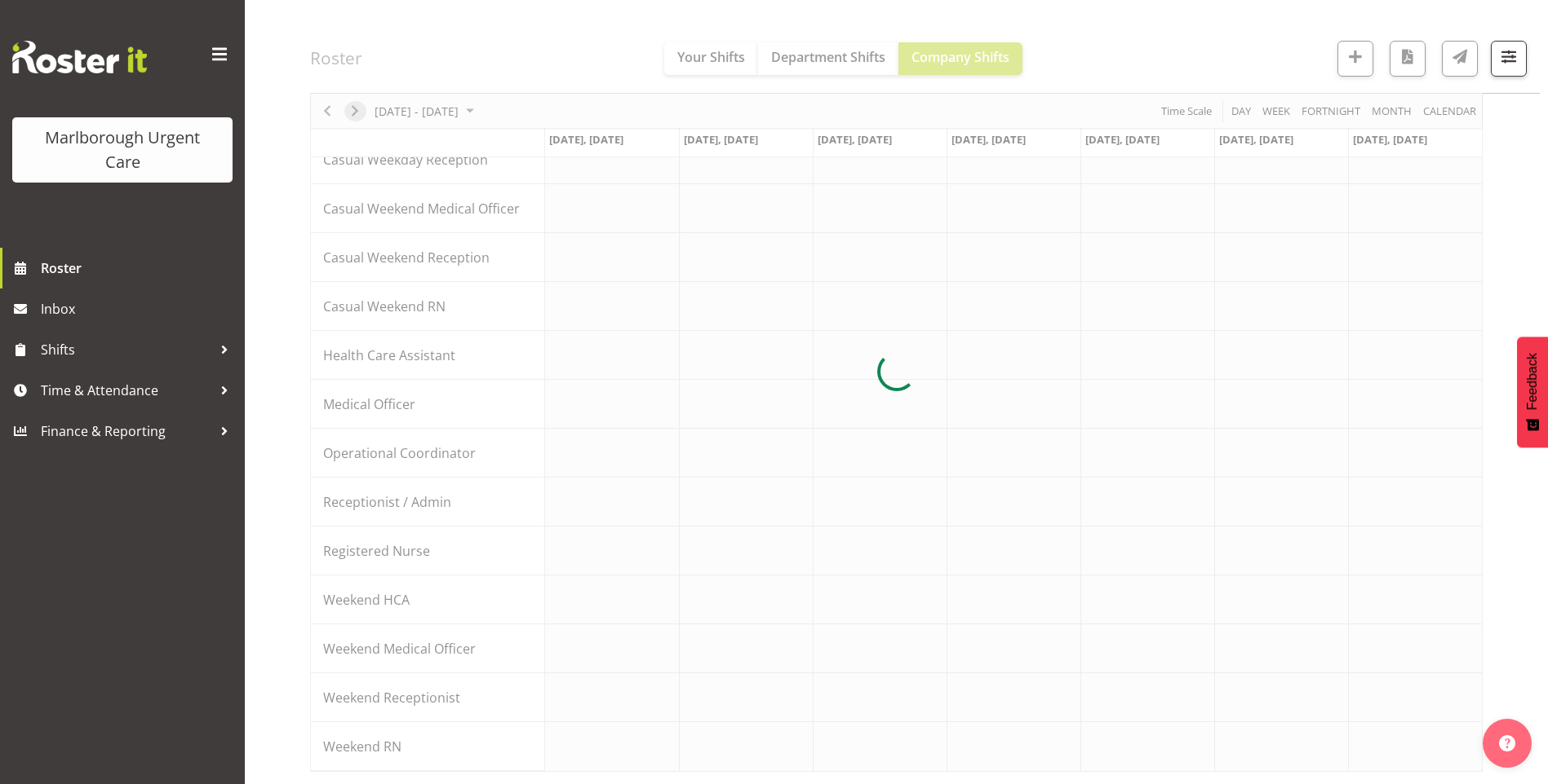
scroll to position [195, 0]
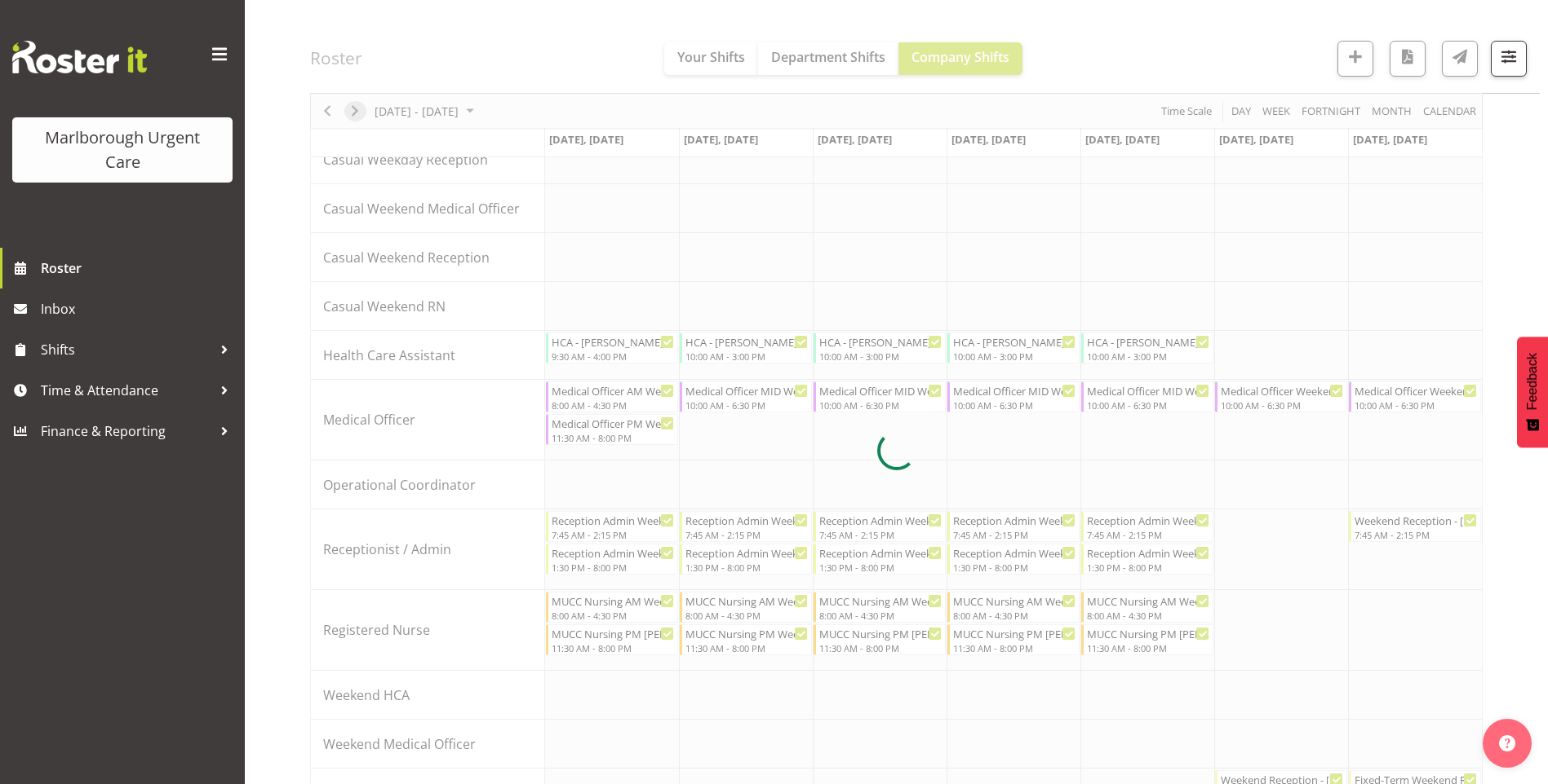
scroll to position [326, 0]
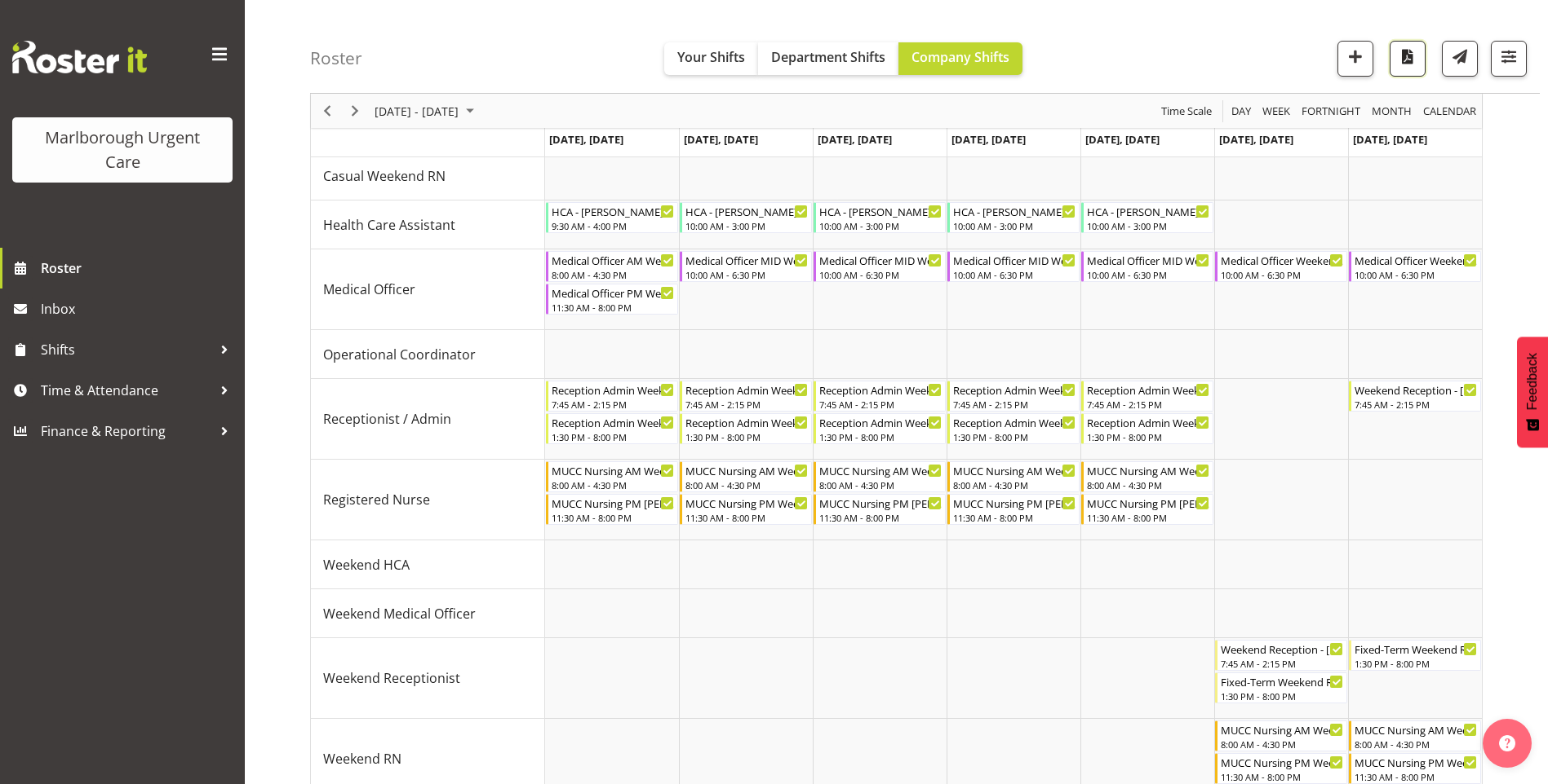
click at [1413, 59] on span "button" at bounding box center [1407, 56] width 22 height 22
click at [353, 111] on span "Next" at bounding box center [354, 112] width 20 height 21
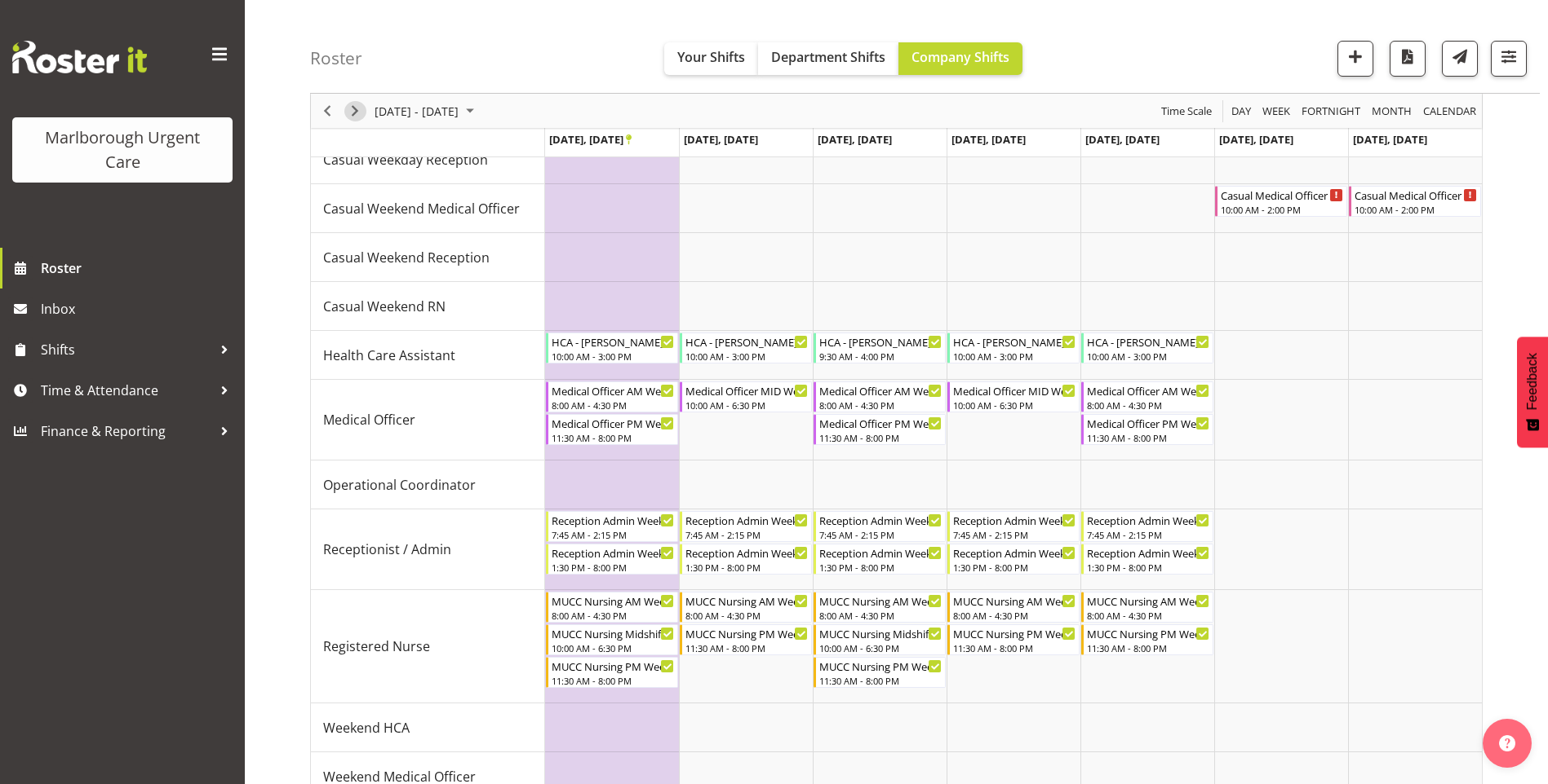
scroll to position [326, 0]
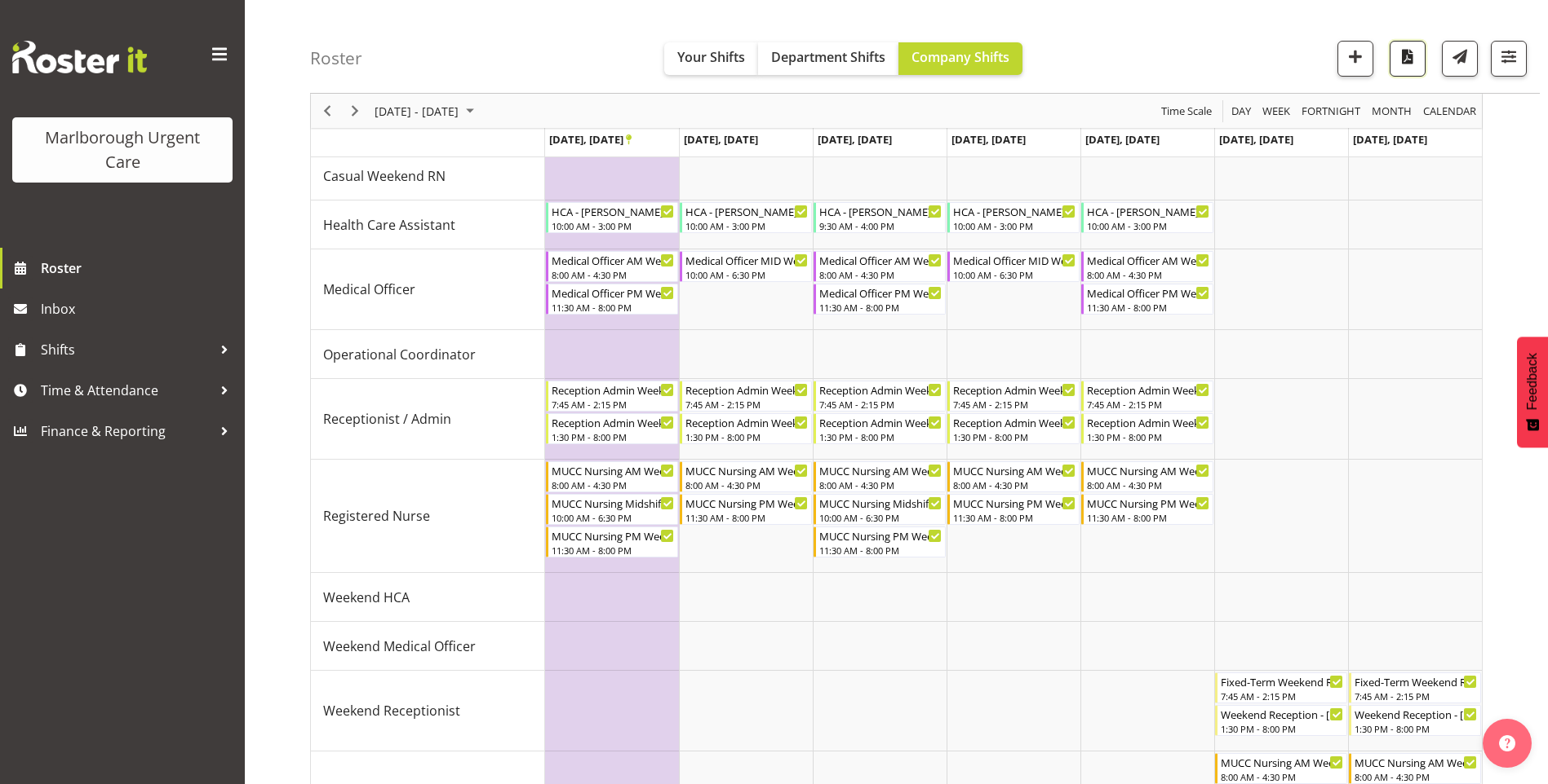
click at [1405, 56] on span "button" at bounding box center [1407, 56] width 22 height 22
click at [356, 112] on span "Next" at bounding box center [354, 112] width 20 height 21
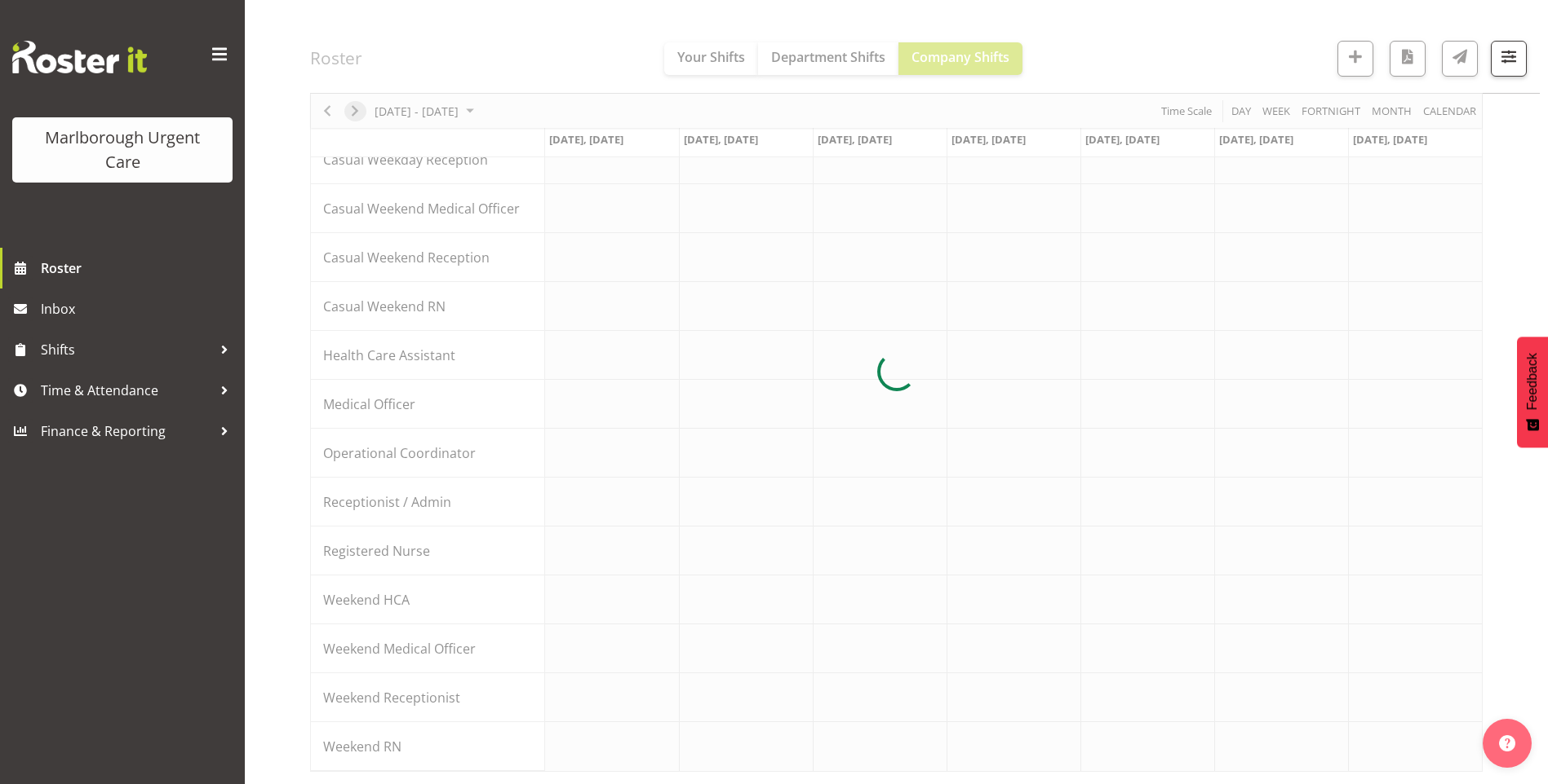
scroll to position [326, 0]
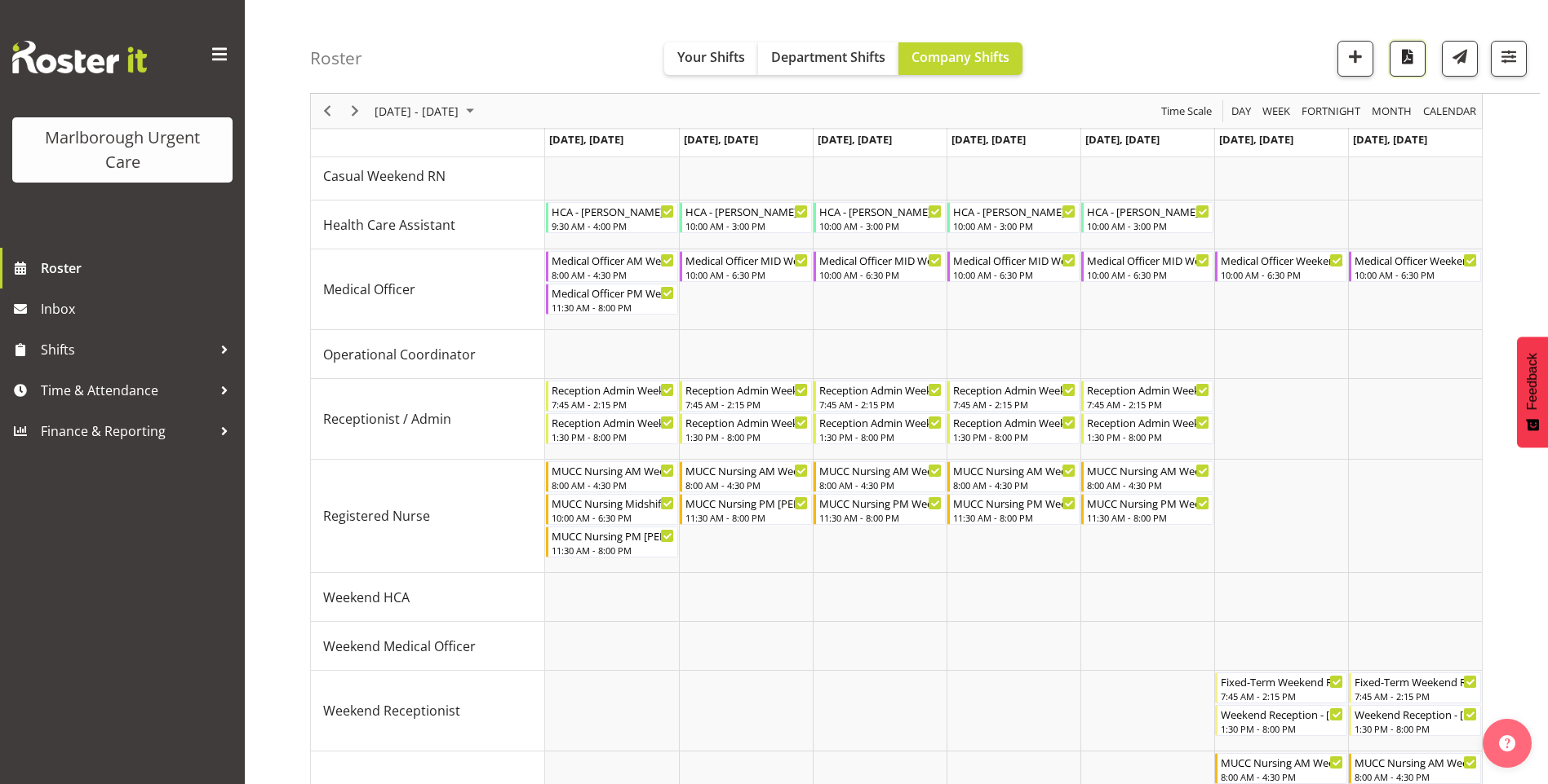
click at [1403, 64] on span "button" at bounding box center [1407, 56] width 22 height 22
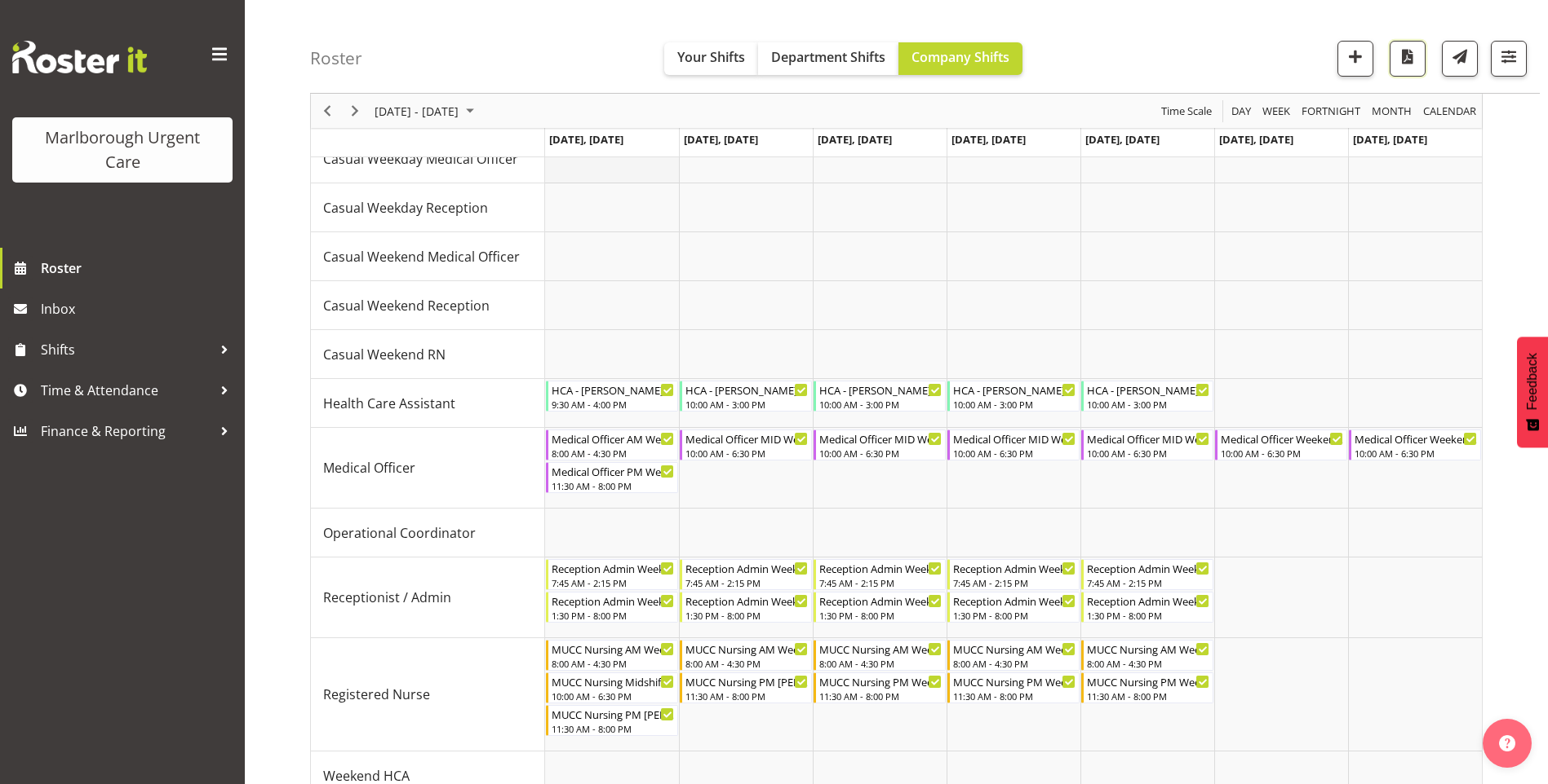
scroll to position [0, 0]
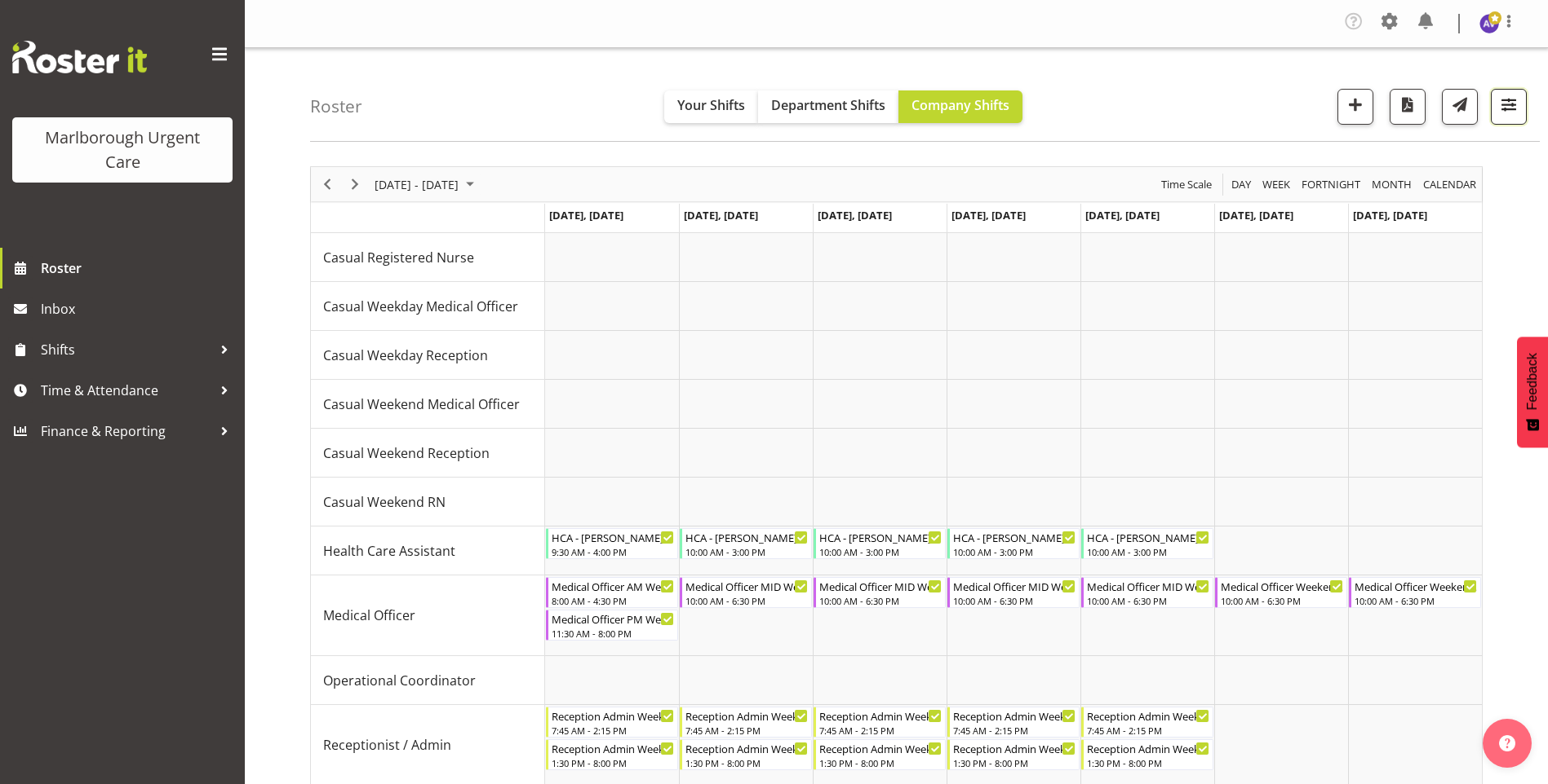
click at [1514, 108] on span "button" at bounding box center [1509, 104] width 22 height 22
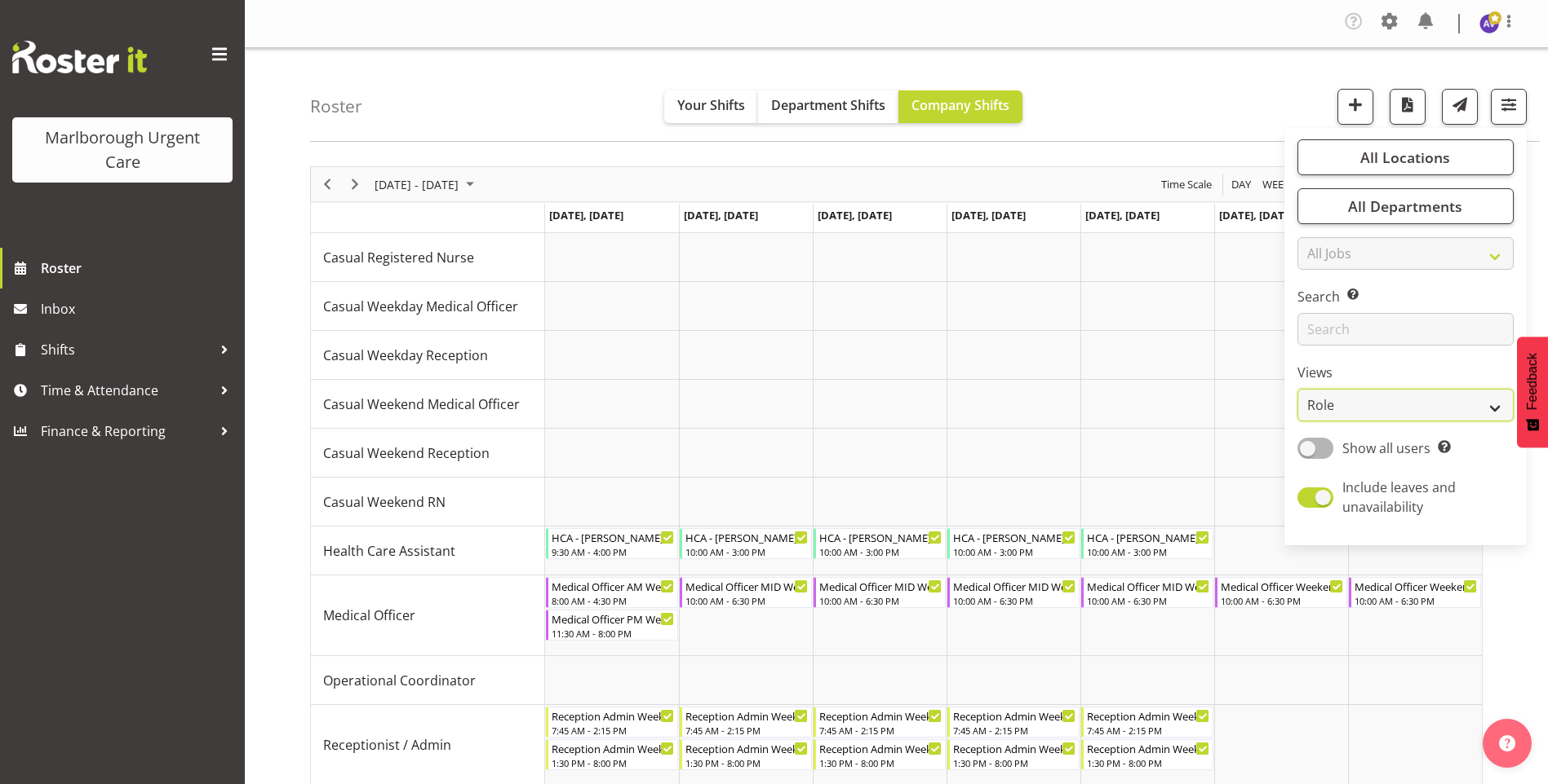
click at [1332, 412] on select "Staff Role Shift - Horizontal Shift - Vertical Staff - Location" at bounding box center [1405, 405] width 216 height 33
select select "staff"
click at [1298, 389] on select "Staff Role Shift - Horizontal Shift - Vertical Staff - Location" at bounding box center [1405, 405] width 216 height 33
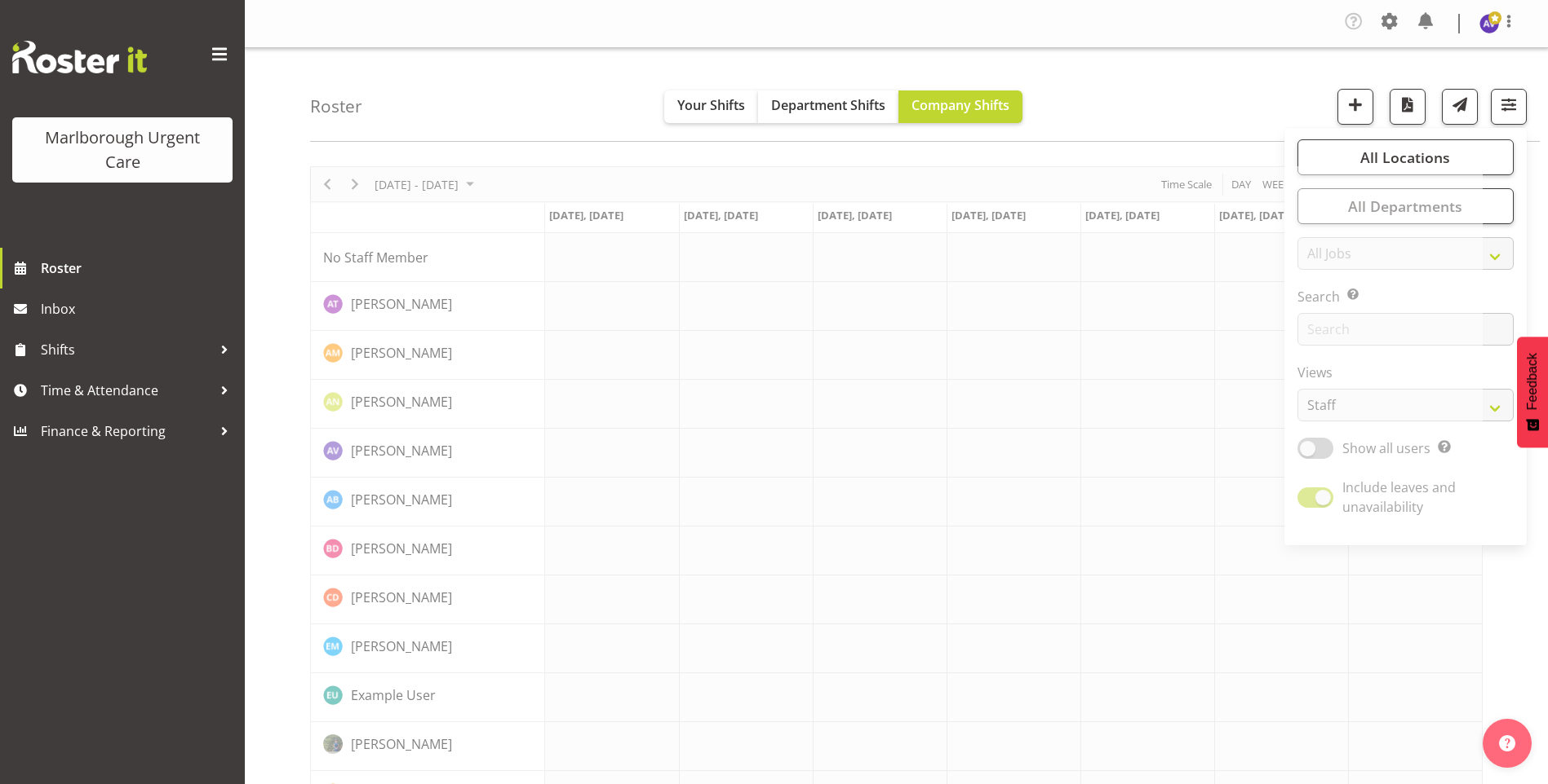
click at [1127, 43] on div "Tasks Jobs Employees Profile Log Out" at bounding box center [896, 23] width 1303 height 48
